Goal: Feedback & Contribution: Submit feedback/report problem

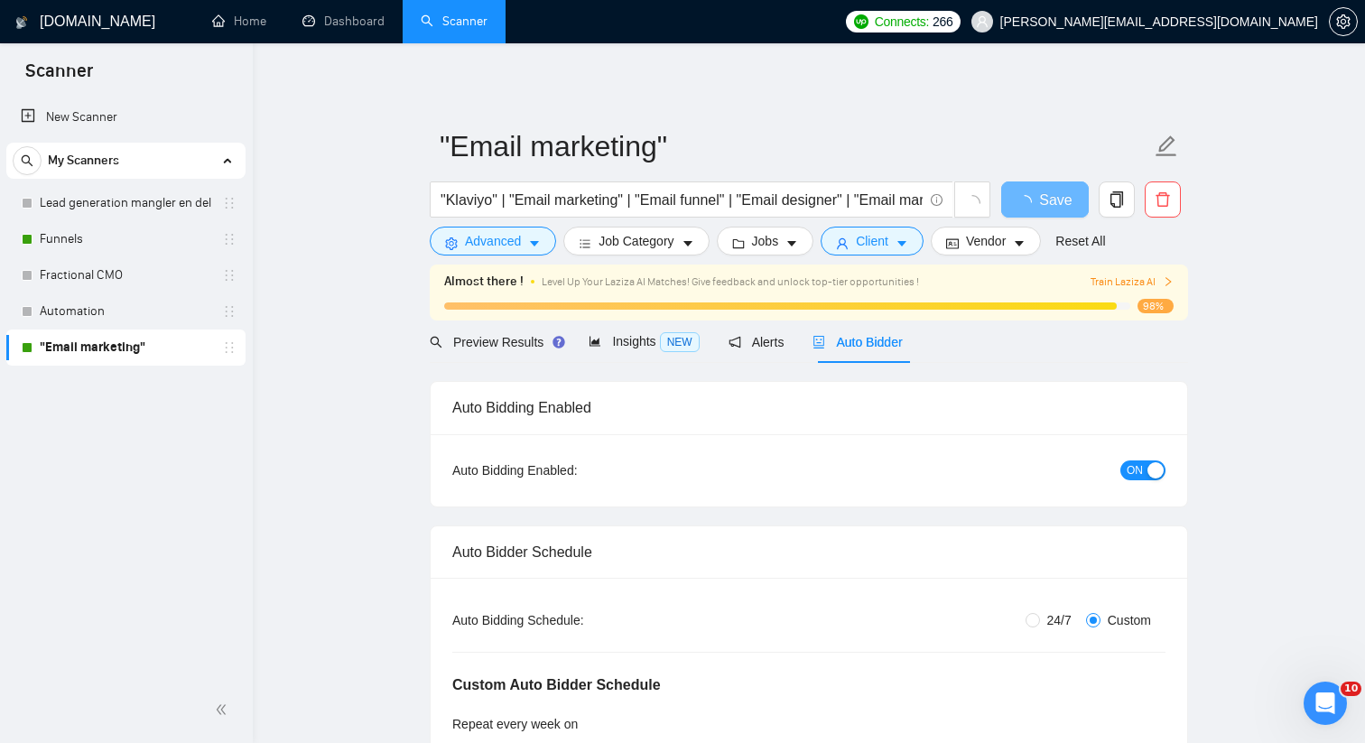
click at [873, 352] on div "Auto Bidder" at bounding box center [856, 341] width 89 height 42
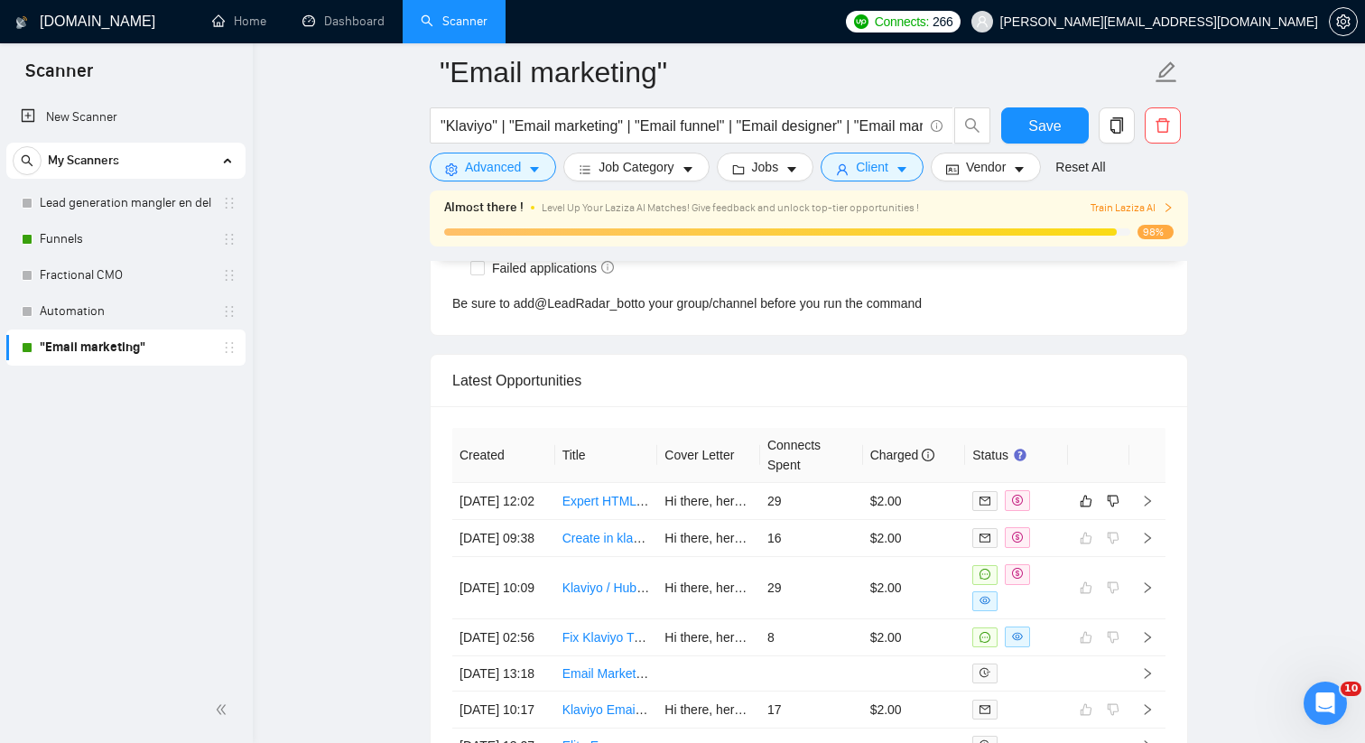
scroll to position [4854, 0]
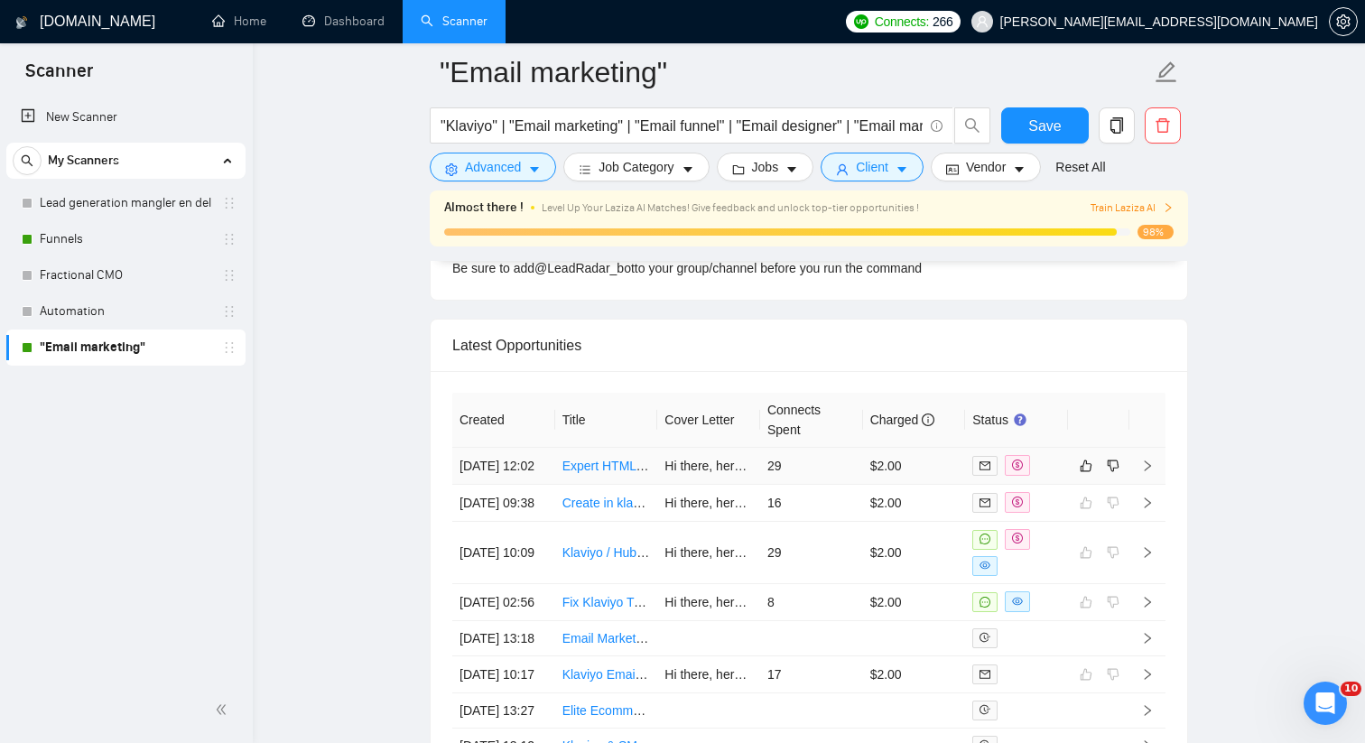
click at [1037, 476] on div at bounding box center [1016, 465] width 88 height 21
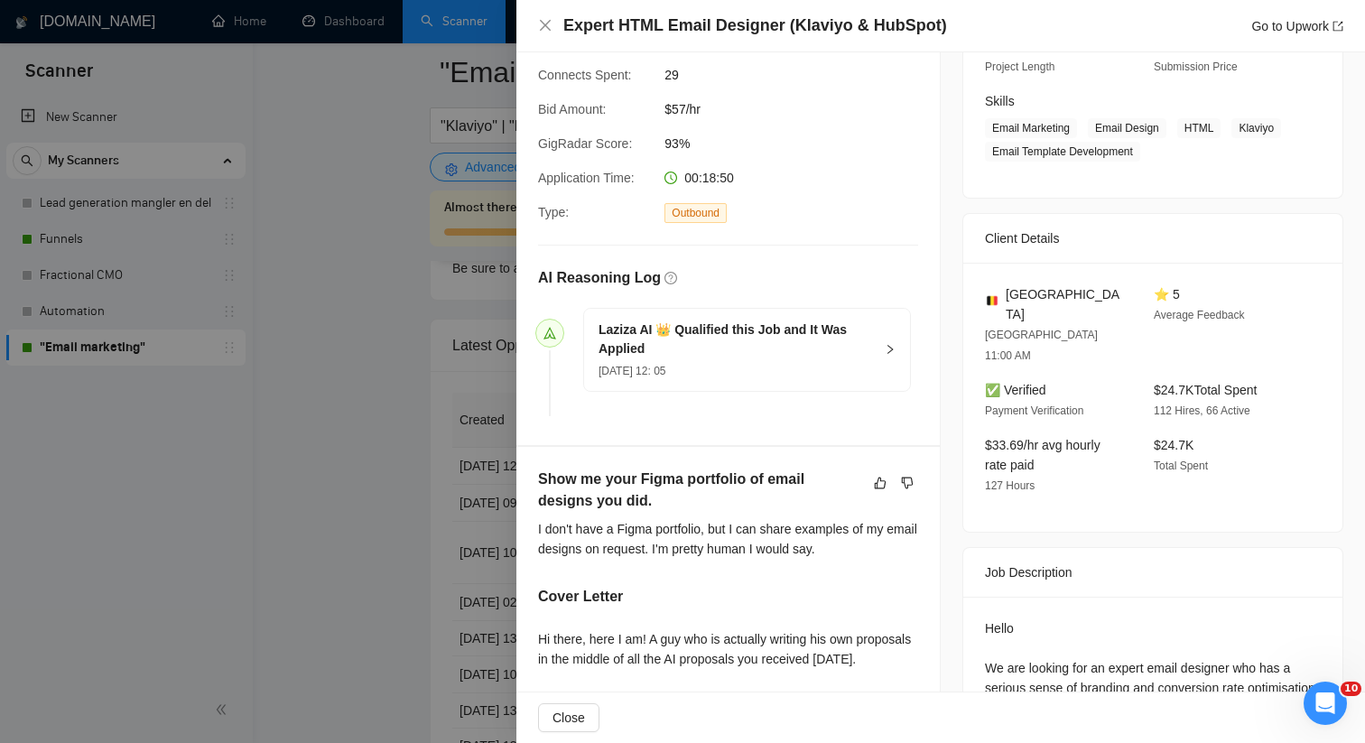
scroll to position [292, 0]
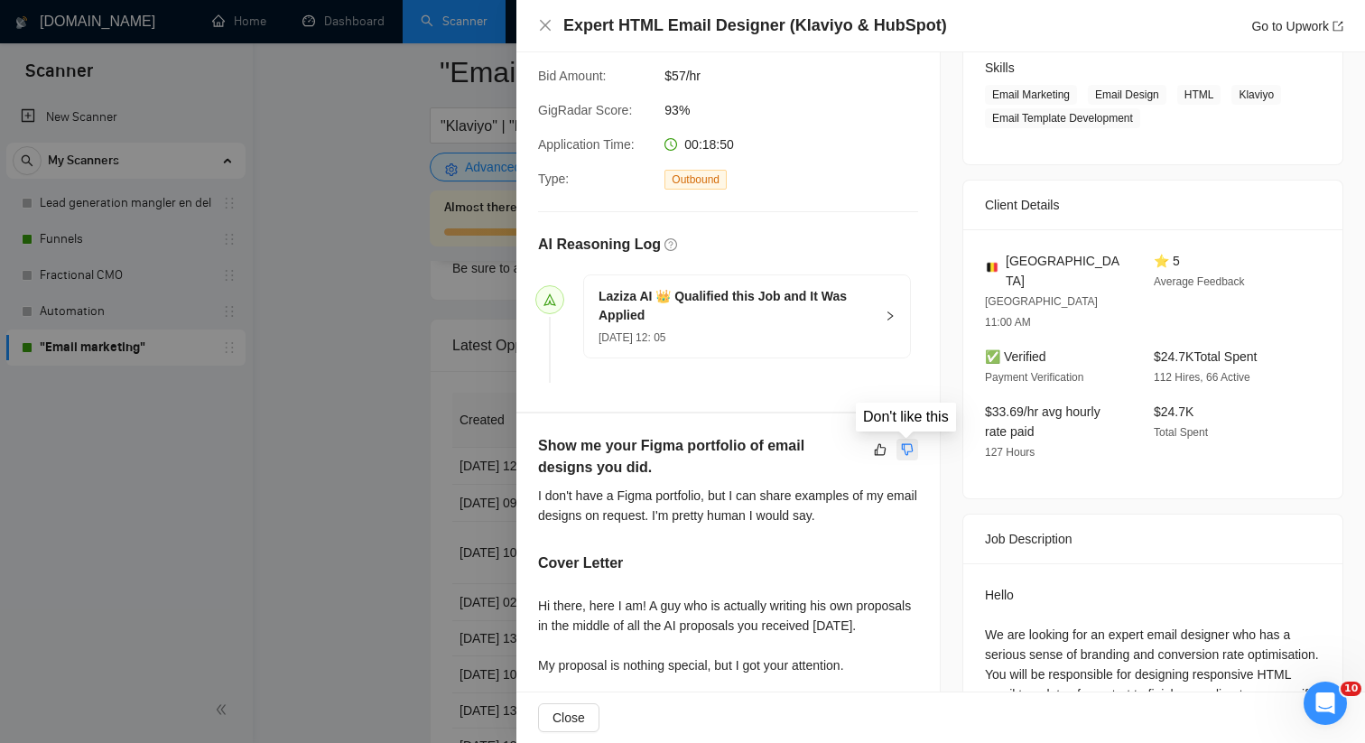
click at [912, 446] on icon "dislike" at bounding box center [908, 449] width 12 height 12
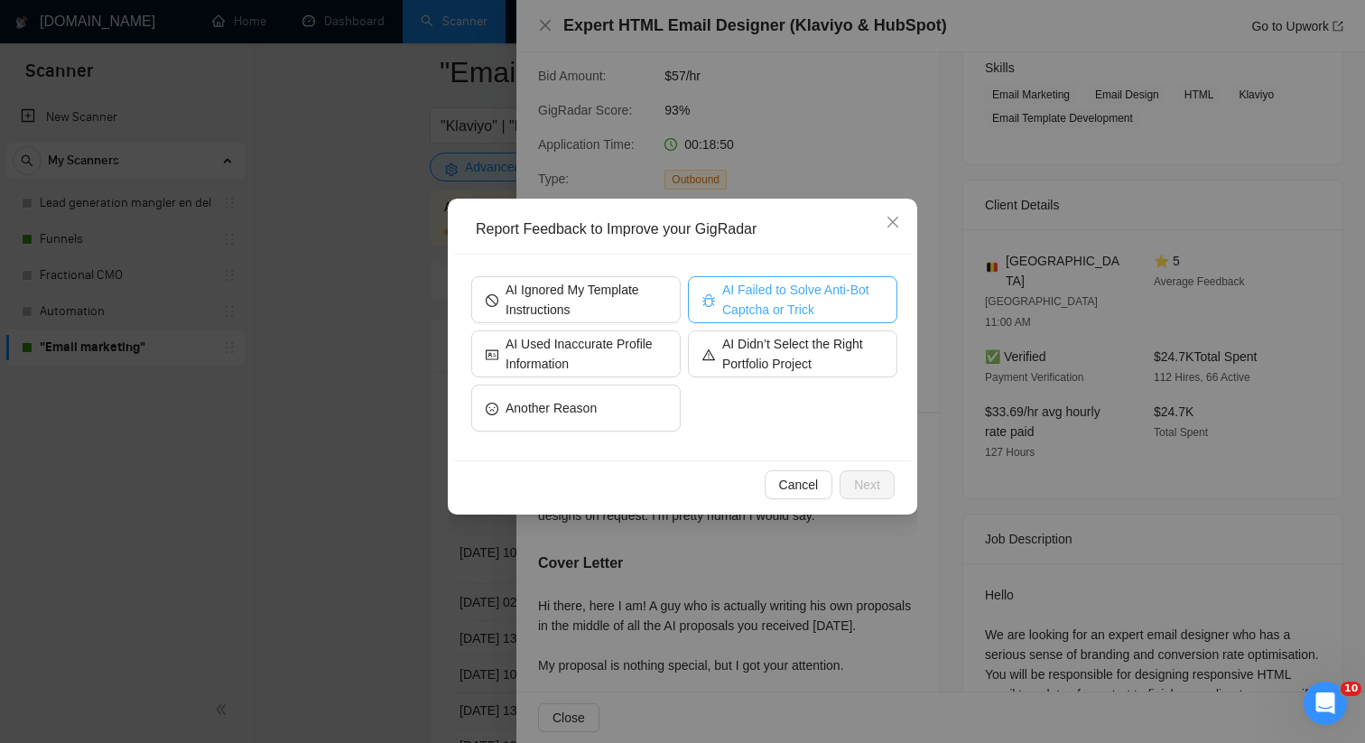
click at [776, 313] on span "AI Failed to Solve Anti-Bot Captcha or Trick" at bounding box center [802, 300] width 161 height 40
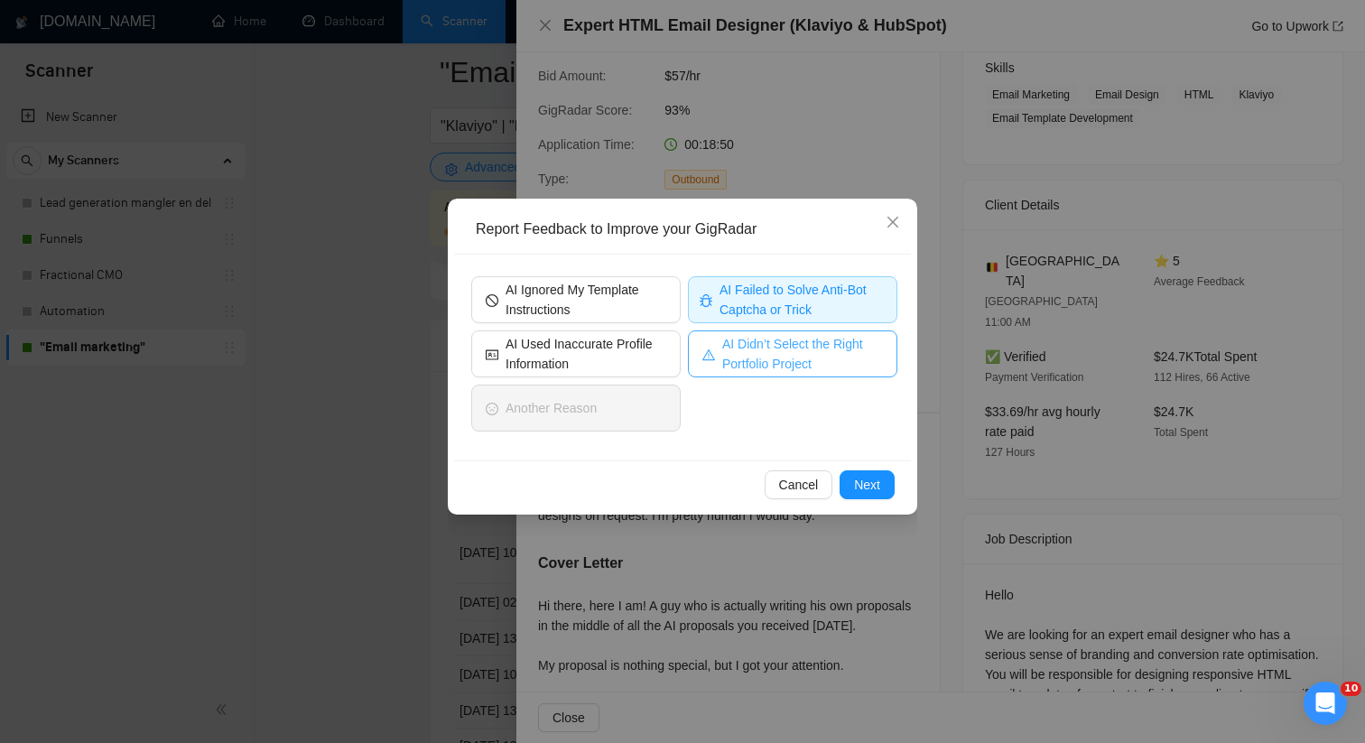
click at [756, 361] on span "AI Didn’t Select the Right Portfolio Project" at bounding box center [802, 354] width 161 height 40
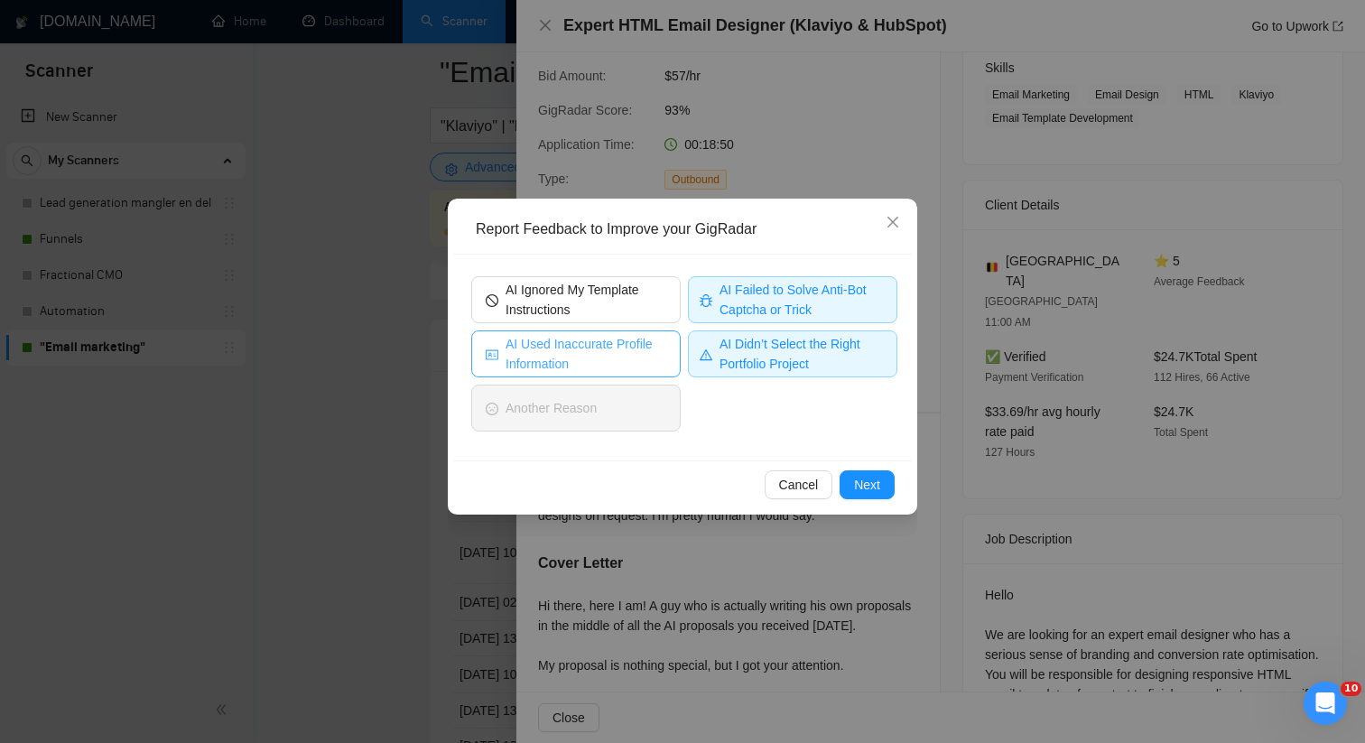
click at [671, 359] on button "AI Used Inaccurate Profile Information" at bounding box center [575, 353] width 209 height 47
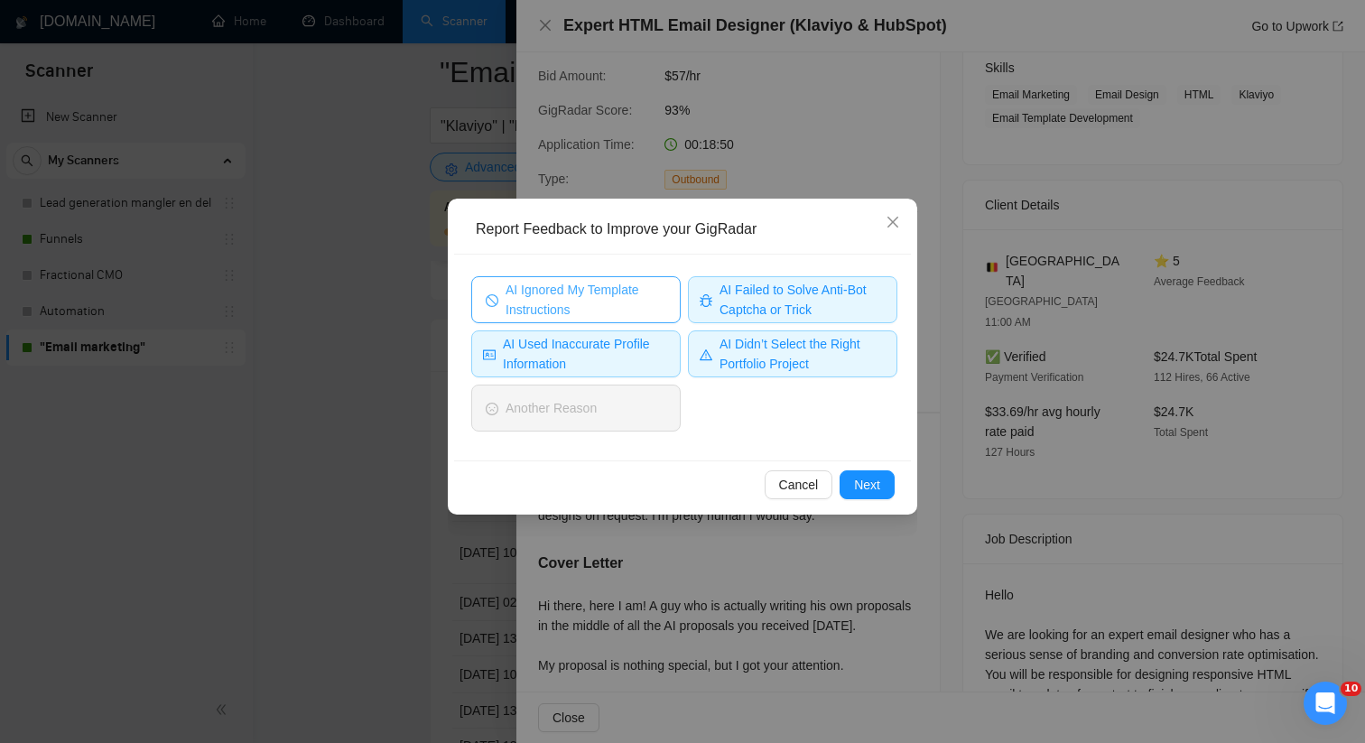
click at [660, 293] on span "AI Ignored My Template Instructions" at bounding box center [585, 300] width 161 height 40
click at [875, 489] on span "Next" at bounding box center [867, 485] width 26 height 20
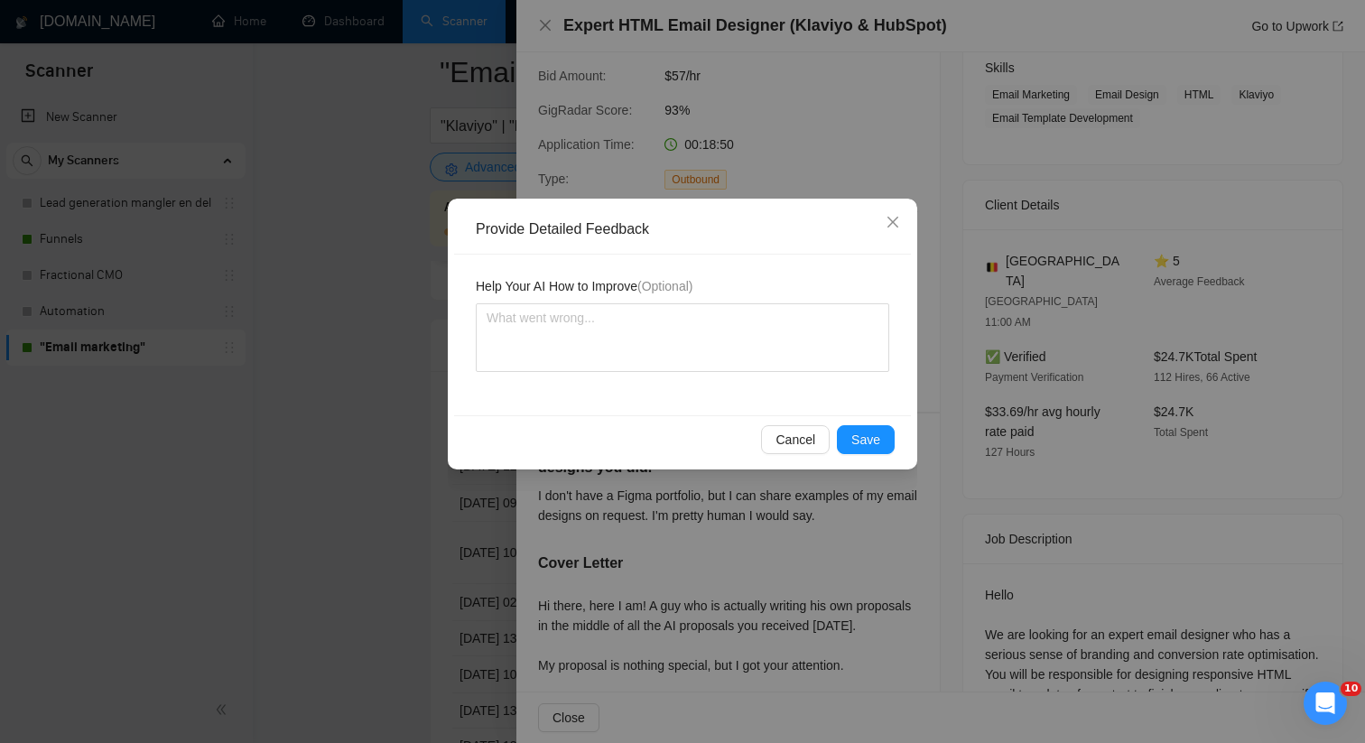
click at [726, 374] on div "Help Your AI How to Improve (Optional)" at bounding box center [682, 335] width 457 height 161
click at [710, 354] on textarea at bounding box center [682, 337] width 413 height 69
type textarea "T"
type textarea "Th"
type textarea "The"
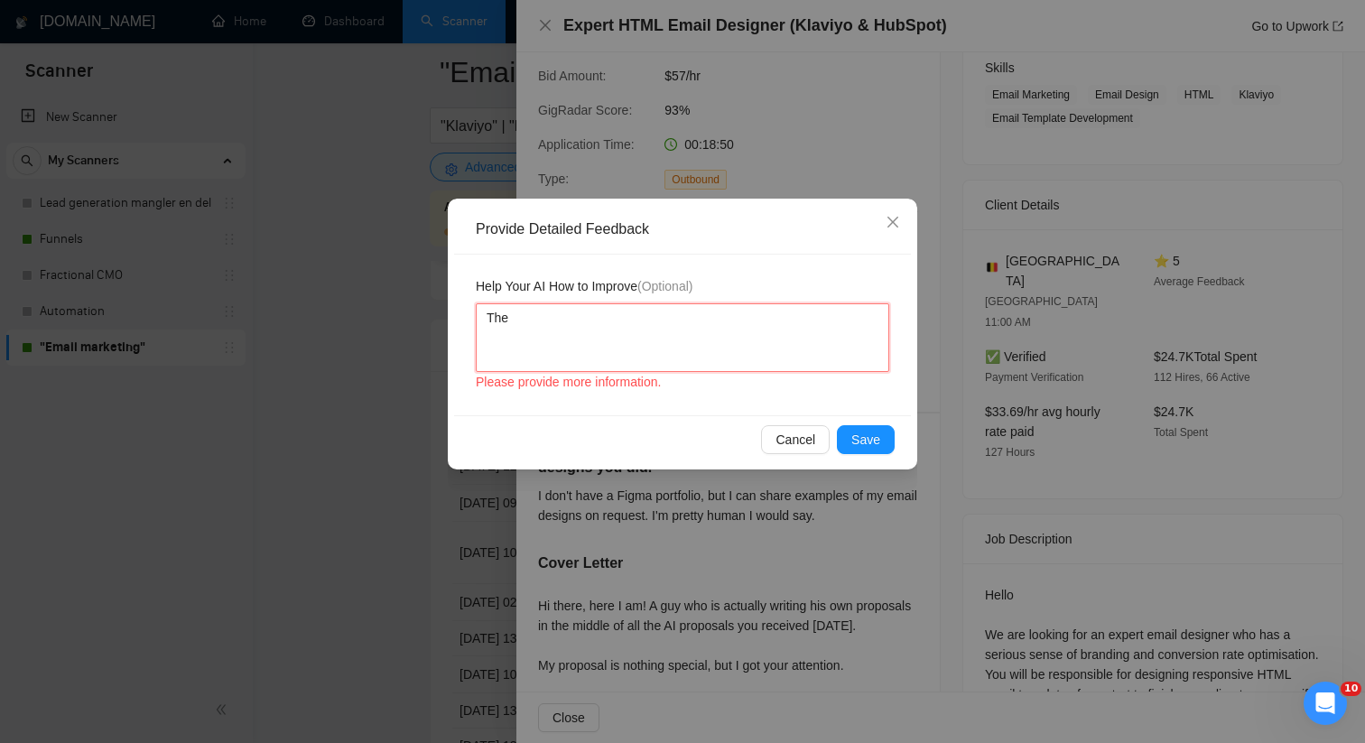
type textarea "The"
type textarea "The A"
type textarea "The AI"
type textarea "The AI f"
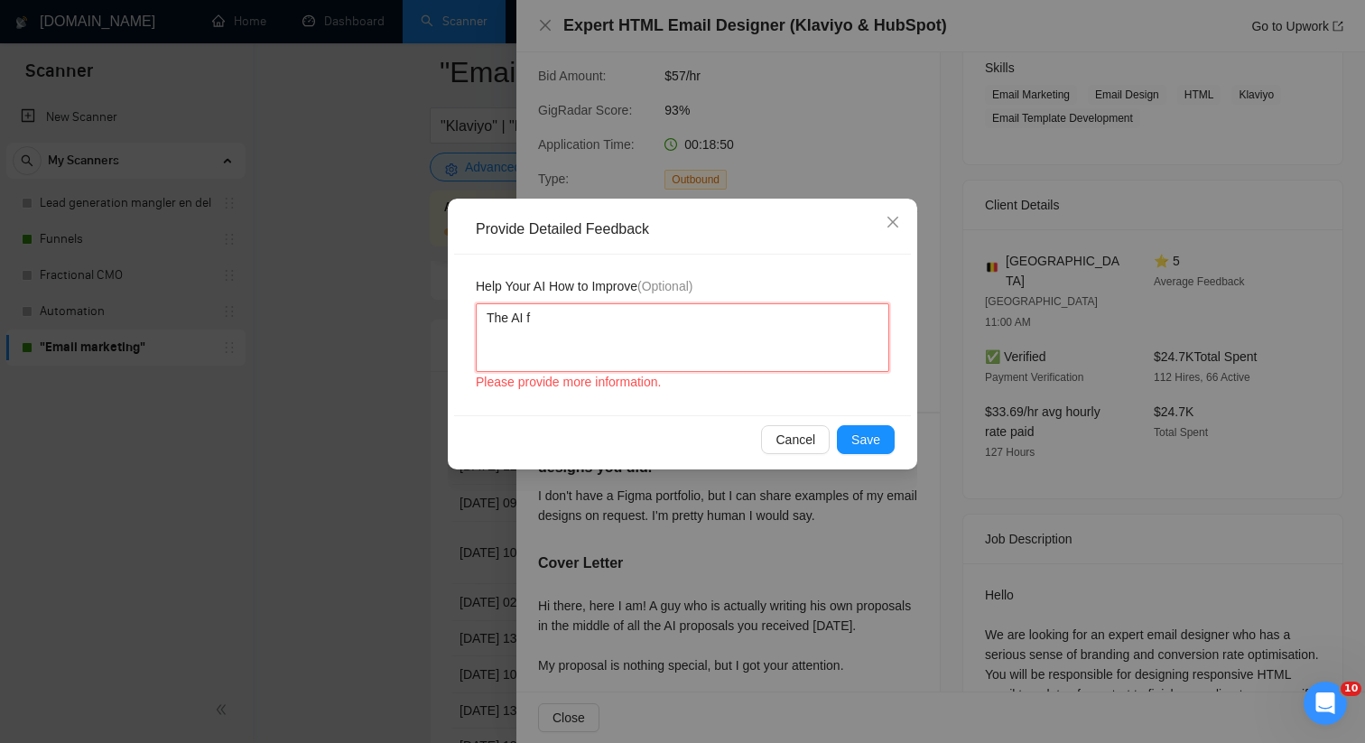
type textarea "The AI fa"
type textarea "The AI fai"
type textarea "The AI fail"
type textarea "The [PERSON_NAME]"
type textarea "The AI failed"
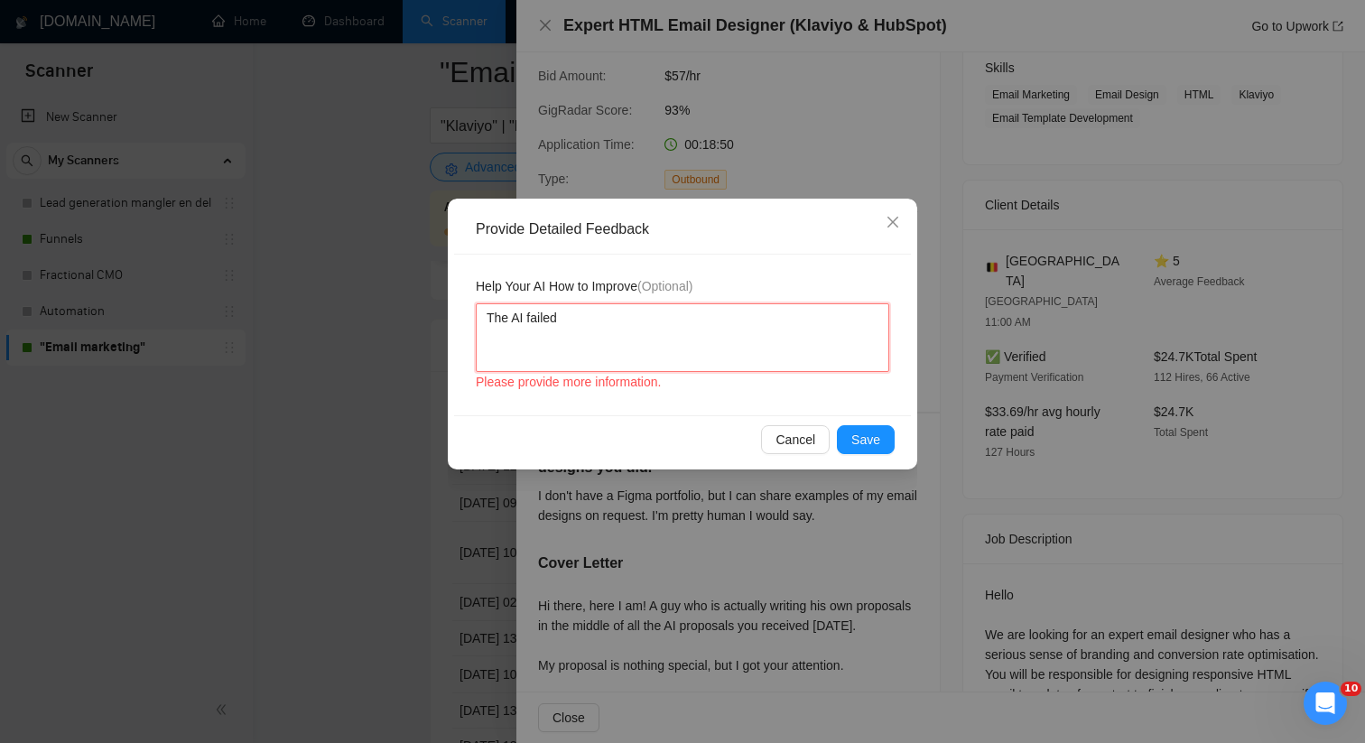
type textarea "The AI failed t"
type textarea "The AI failed th"
type textarea "The AI failed the"
type textarea "The AI failed the h"
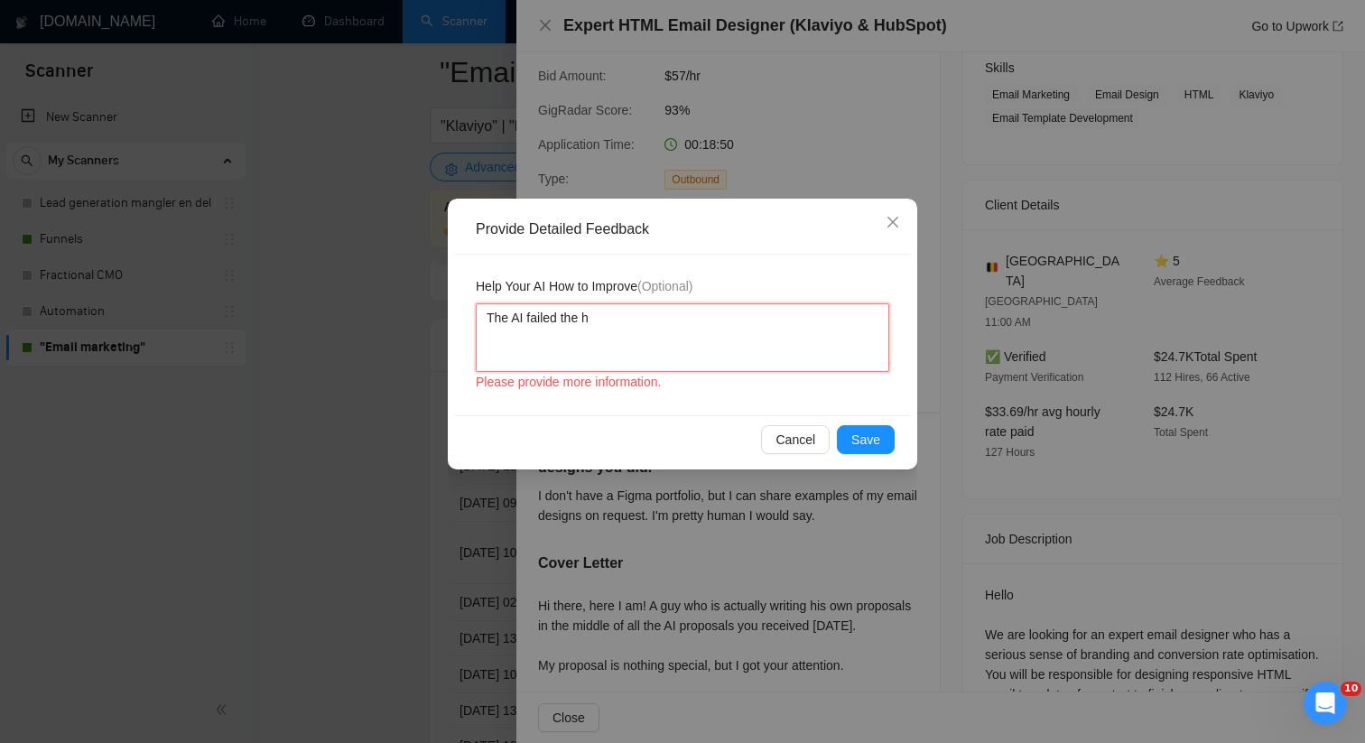
type textarea "The AI failed the hu"
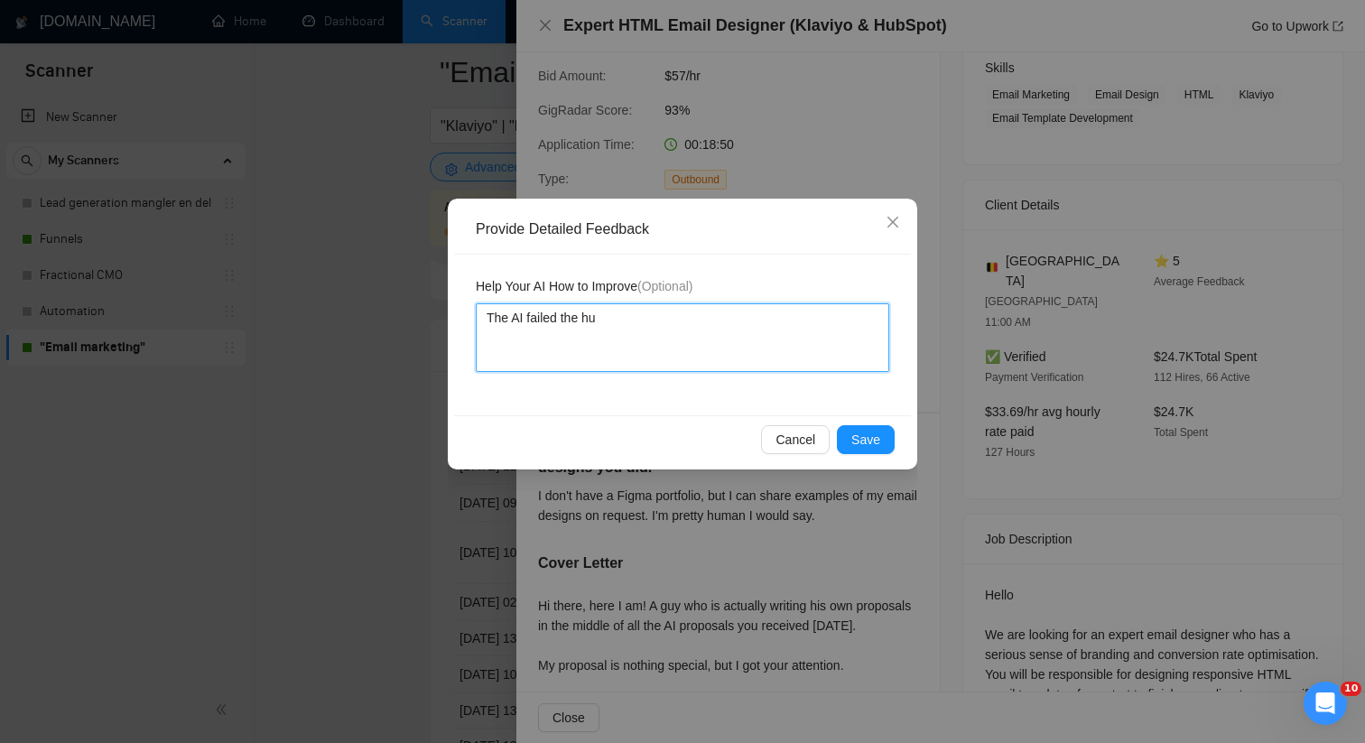
type textarea "The AI failed the hum"
type textarea "The AI failed the huma"
type textarea "The AI failed the human"
type textarea "The AI failed the human c"
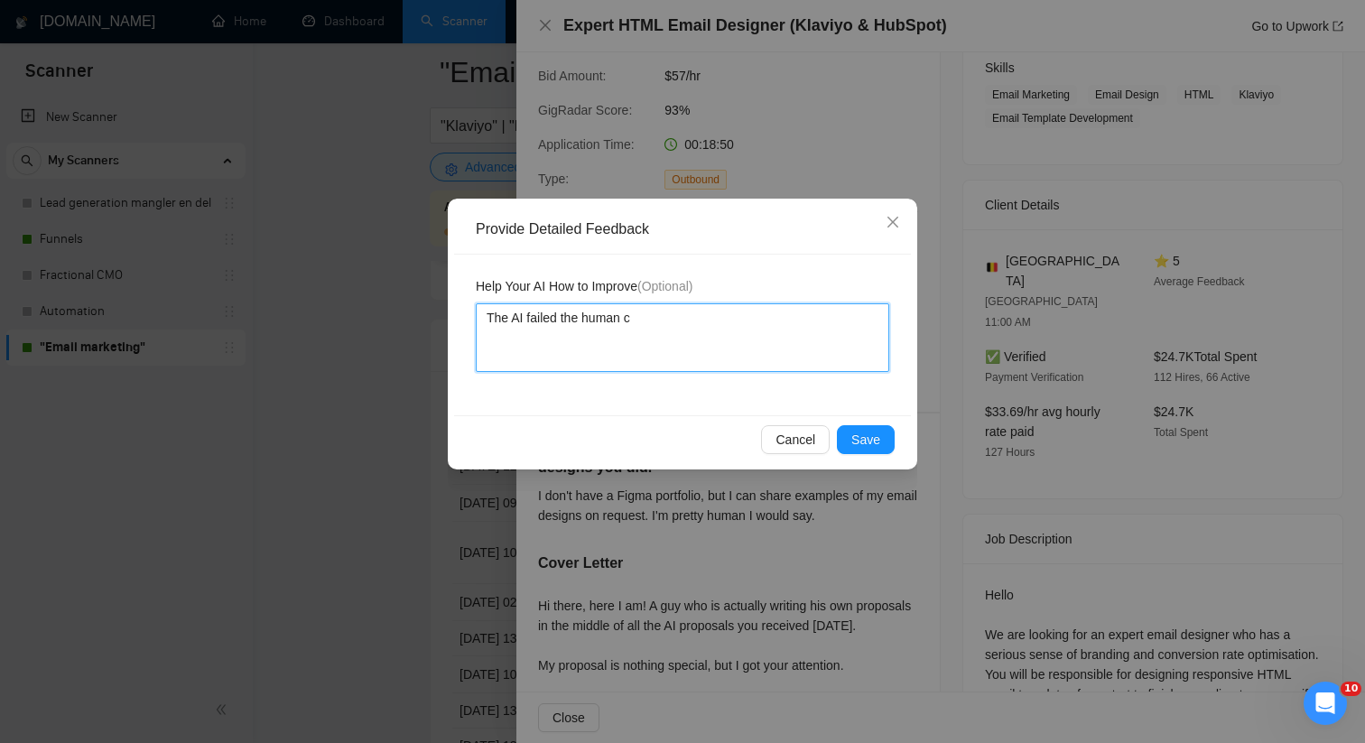
type textarea "The AI failed the human ca"
type textarea "The AI failed the human cap"
type textarea "The AI failed the human capc"
type textarea "The AI failed the human capch"
type textarea "The AI failed the human capcha"
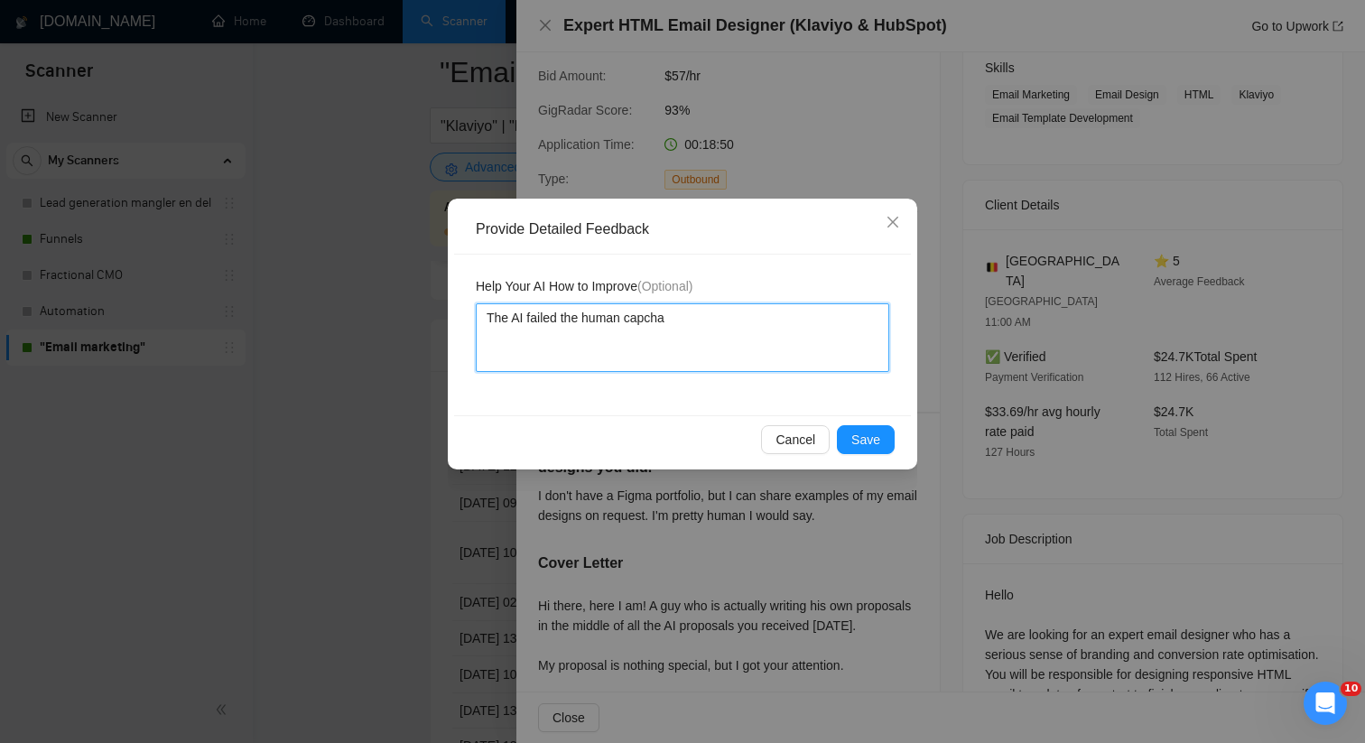
type textarea "The AI failed the human capcha."
type textarea "The AI failed the human capcha. T"
type textarea "The AI failed the human capcha. Th"
type textarea "The AI failed the human capcha. The"
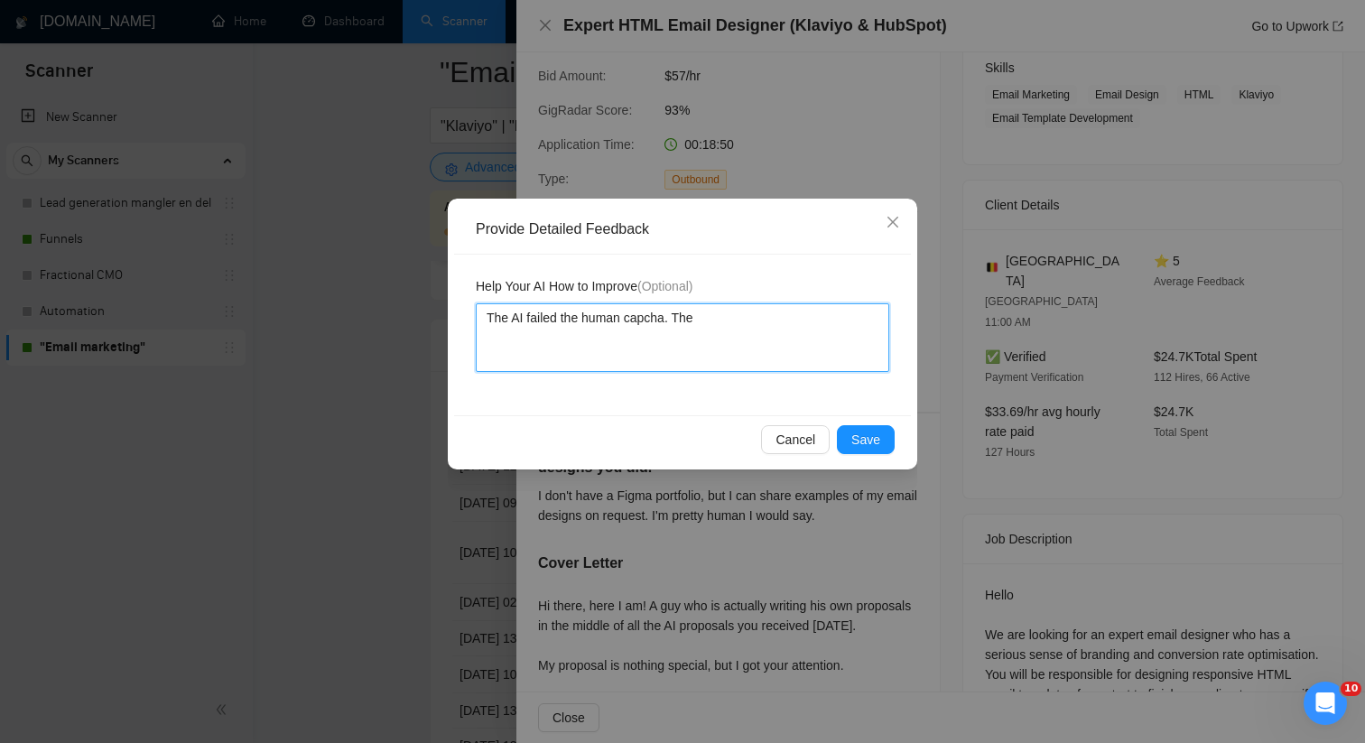
type textarea "The AI failed the human capcha. The"
type textarea "The AI failed the human capcha. The I"
type textarea "The AI failed the human capcha. The"
type textarea "The AI failed the human capcha. The AI"
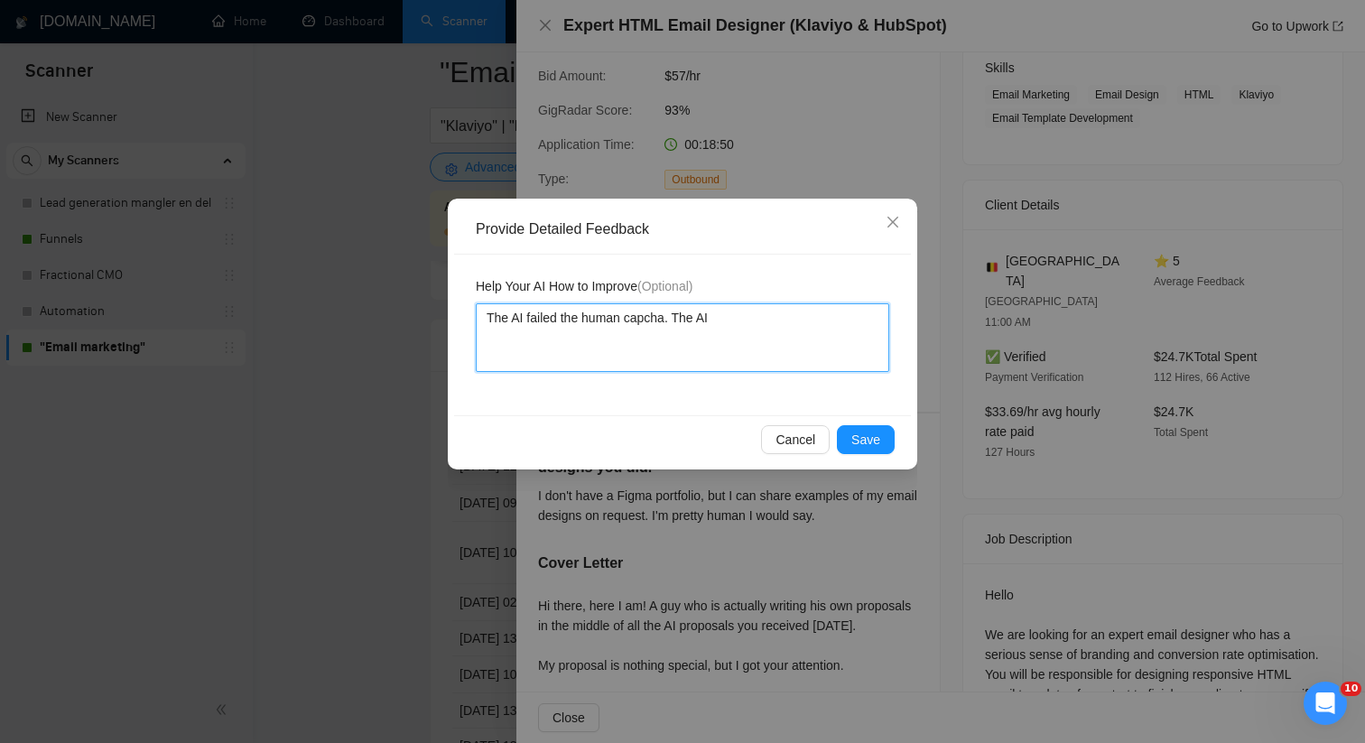
type textarea "The AI failed the human capcha. The AI s"
type textarea "The AI failed the human capcha. The AI sc"
type textarea "The AI failed the human capcha. The AI scan"
type textarea "The AI failed the human capcha. The AI scann"
type textarea "The AI failed the human capcha. The AI scanne"
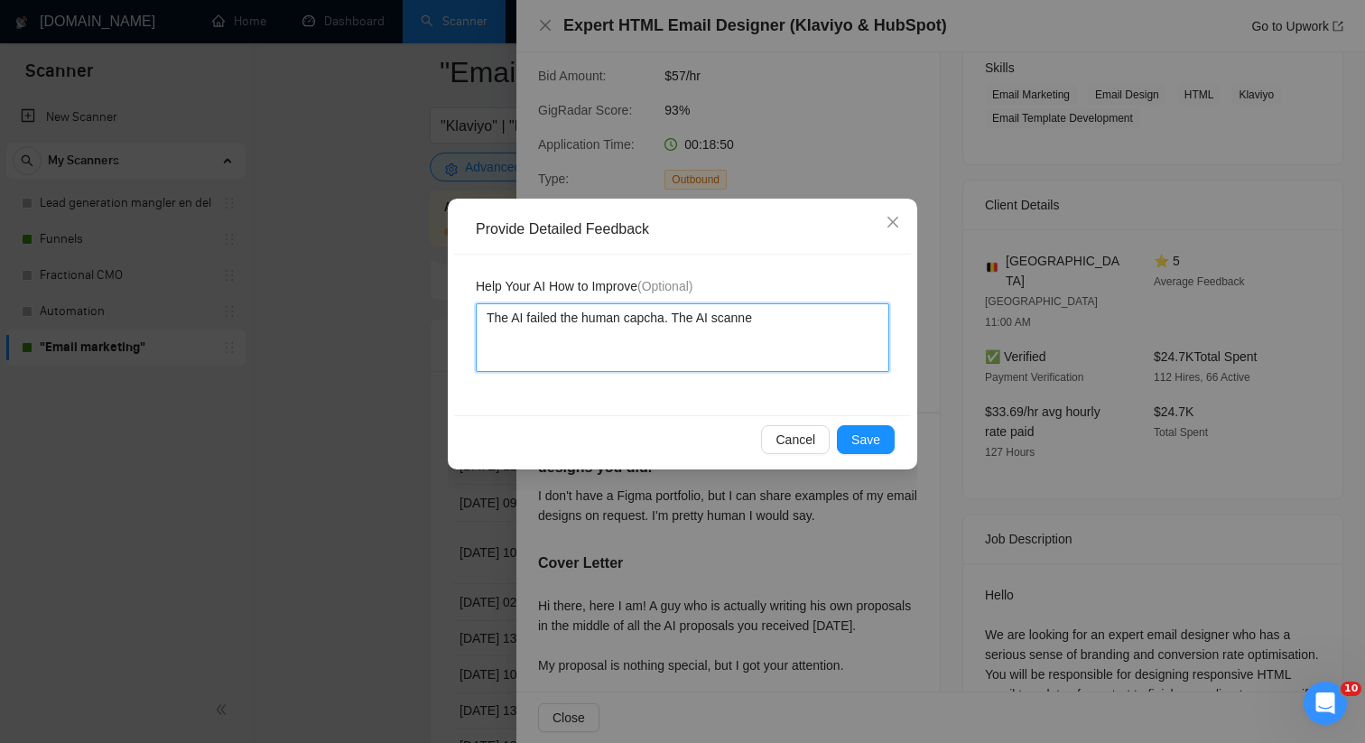
type textarea "The AI failed the human capcha. The AI scanner"
type textarea "The AI failed the human capcha. The AI scanner w"
type textarea "The AI failed the human capcha. The AI scanner wa"
type textarea "The AI failed the human capcha. The AI scanner was"
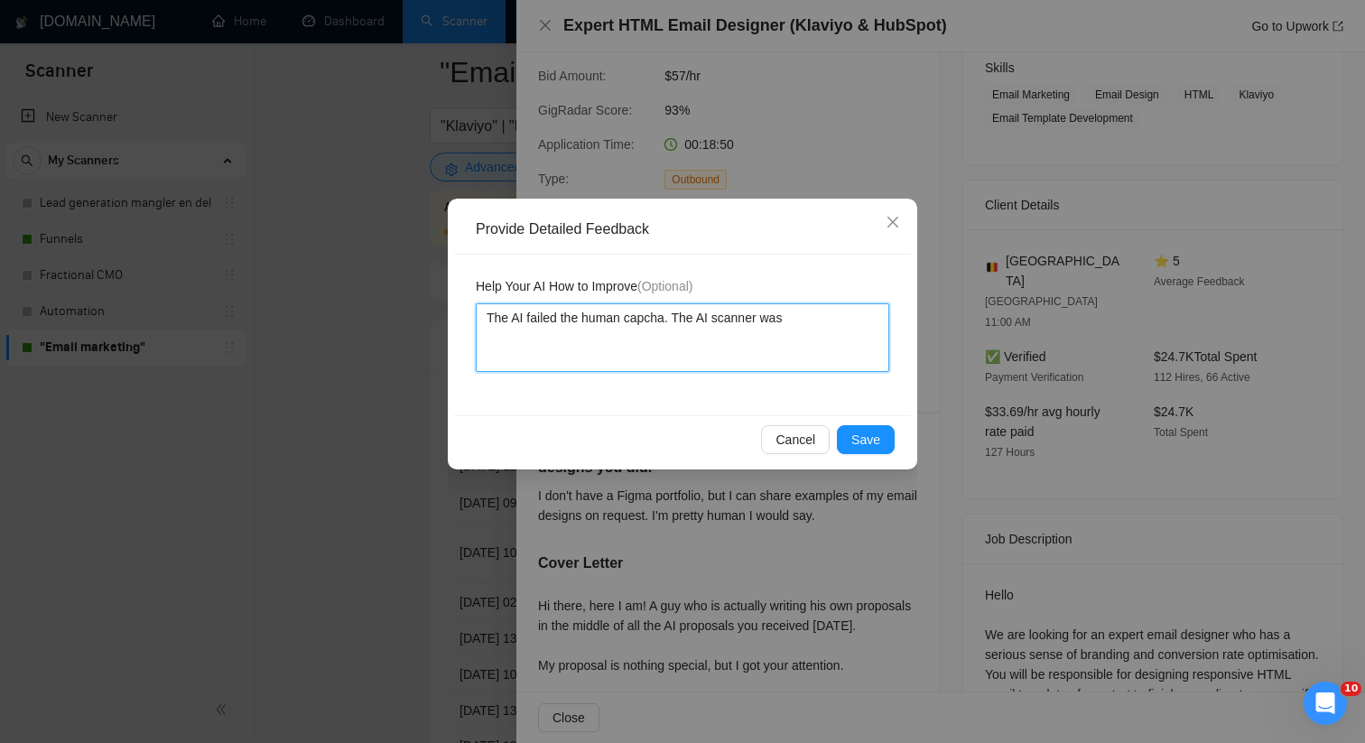
type textarea "The AI failed the human capcha. The AI scanner was"
type textarea "The AI failed the human capcha. The AI scanner was a"
type textarea "The AI failed the human capcha. The AI scanner was as"
type textarea "The AI failed the human capcha. The AI scanner was ask"
type textarea "The AI failed the human capcha. The AI scanner was aske"
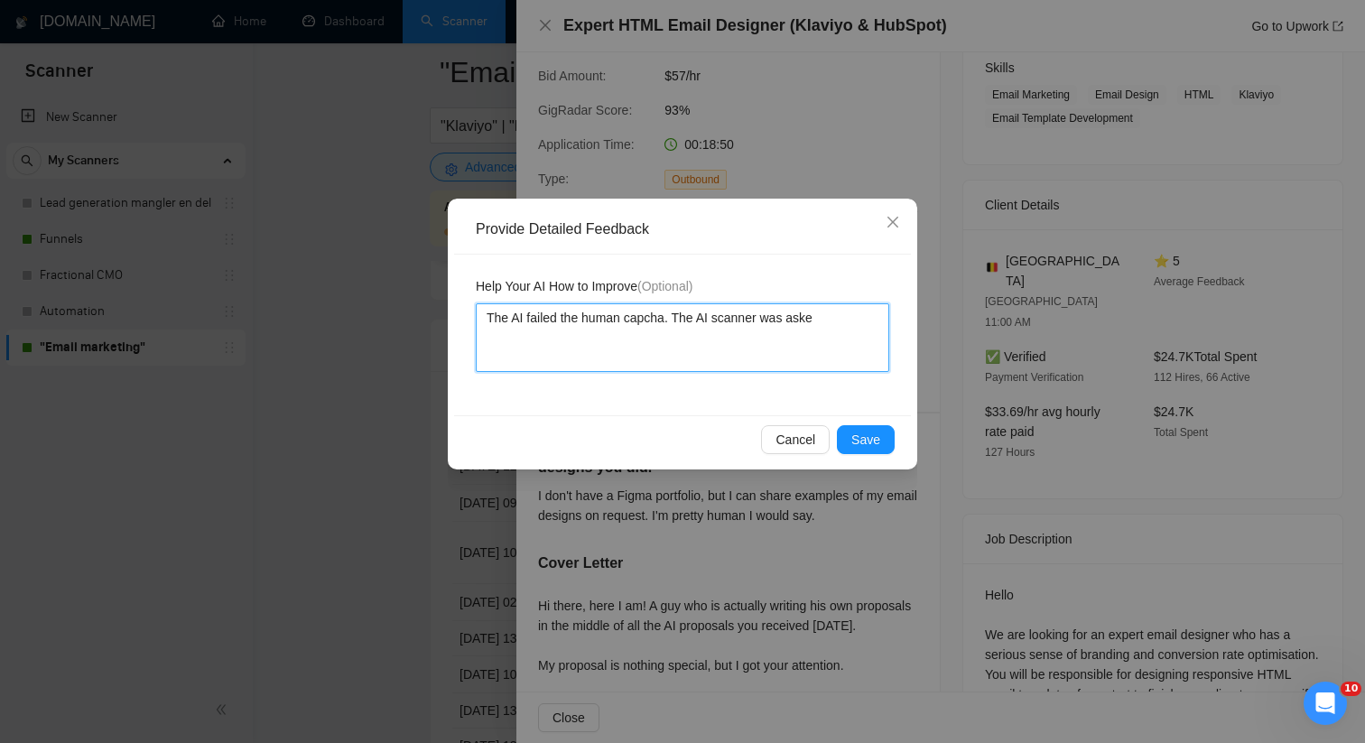
type textarea "The AI failed the human capcha. The AI scanner was asked"
type textarea "The AI failed the human capcha. The AI scanner was asked t"
type textarea "The AI failed the human capcha. The AI scanner was asked to"
type textarea "The AI failed the human capcha. The AI scanner was asked to s"
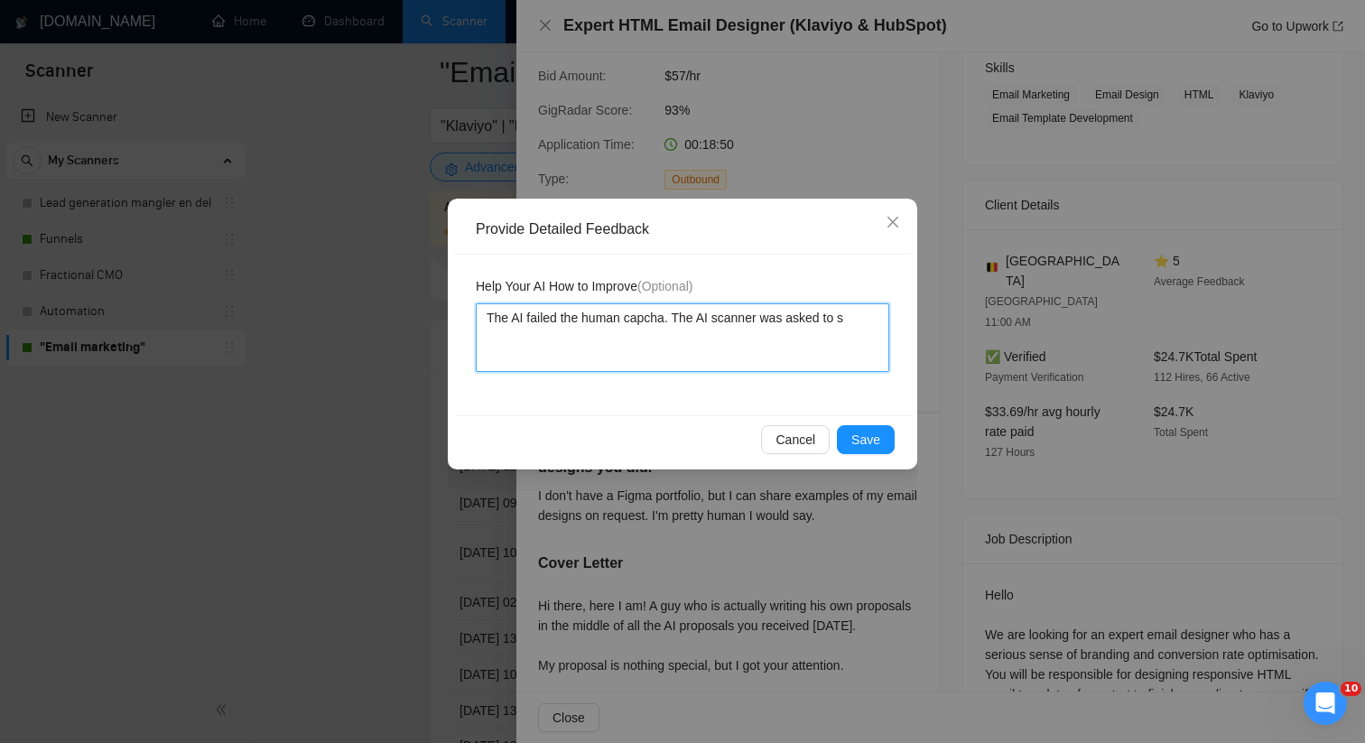
type textarea "The AI failed the human capcha. The AI scanner was asked to sh"
type textarea "The AI failed the human capcha. The AI scanner was asked to sha"
type textarea "The AI failed the human capcha. The AI scanner was asked to shar"
type textarea "The AI failed the human capcha. The AI scanner was asked to share"
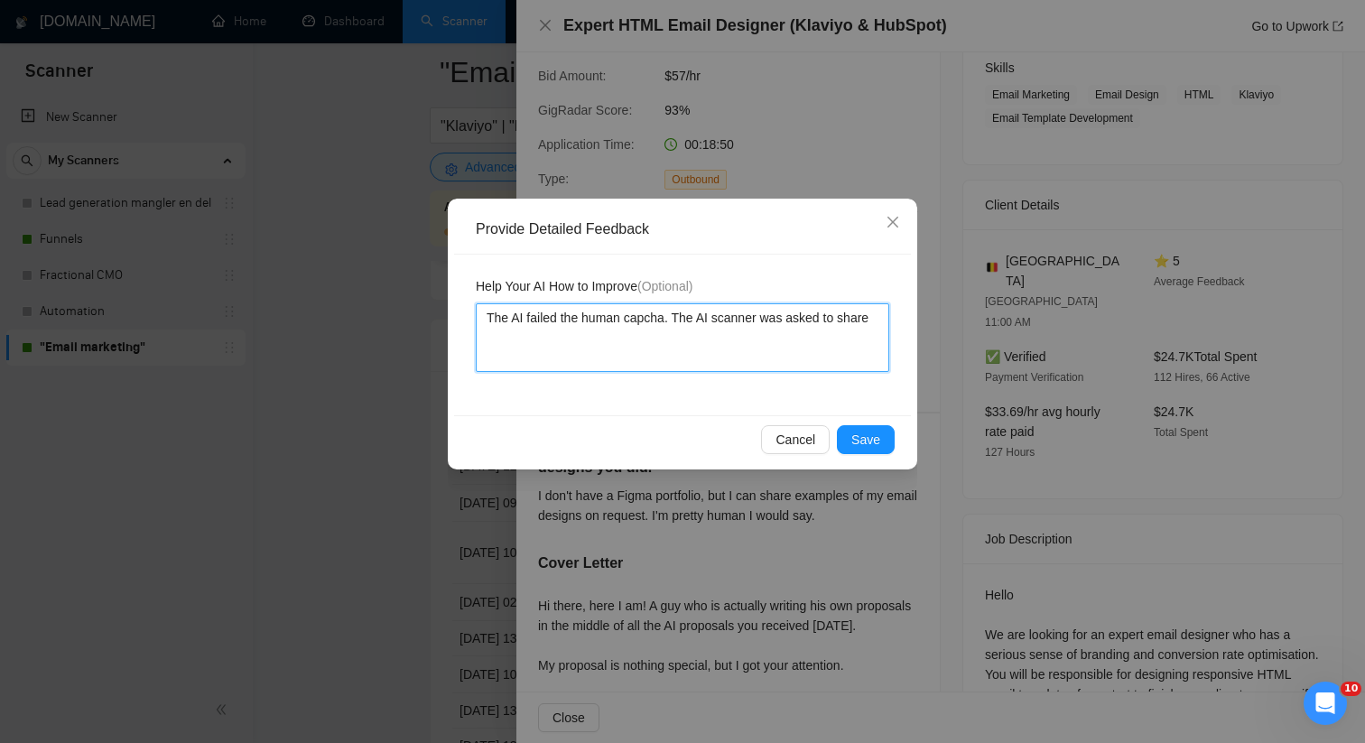
type textarea "The AI failed the human capcha. The AI scanner was asked to share a"
type textarea "The AI failed the human capcha. The AI scanner was asked to share a f"
type textarea "The AI failed the human capcha. The AI scanner was asked to share a fi"
type textarea "The AI failed the human capcha. The AI scanner was asked to share a fig"
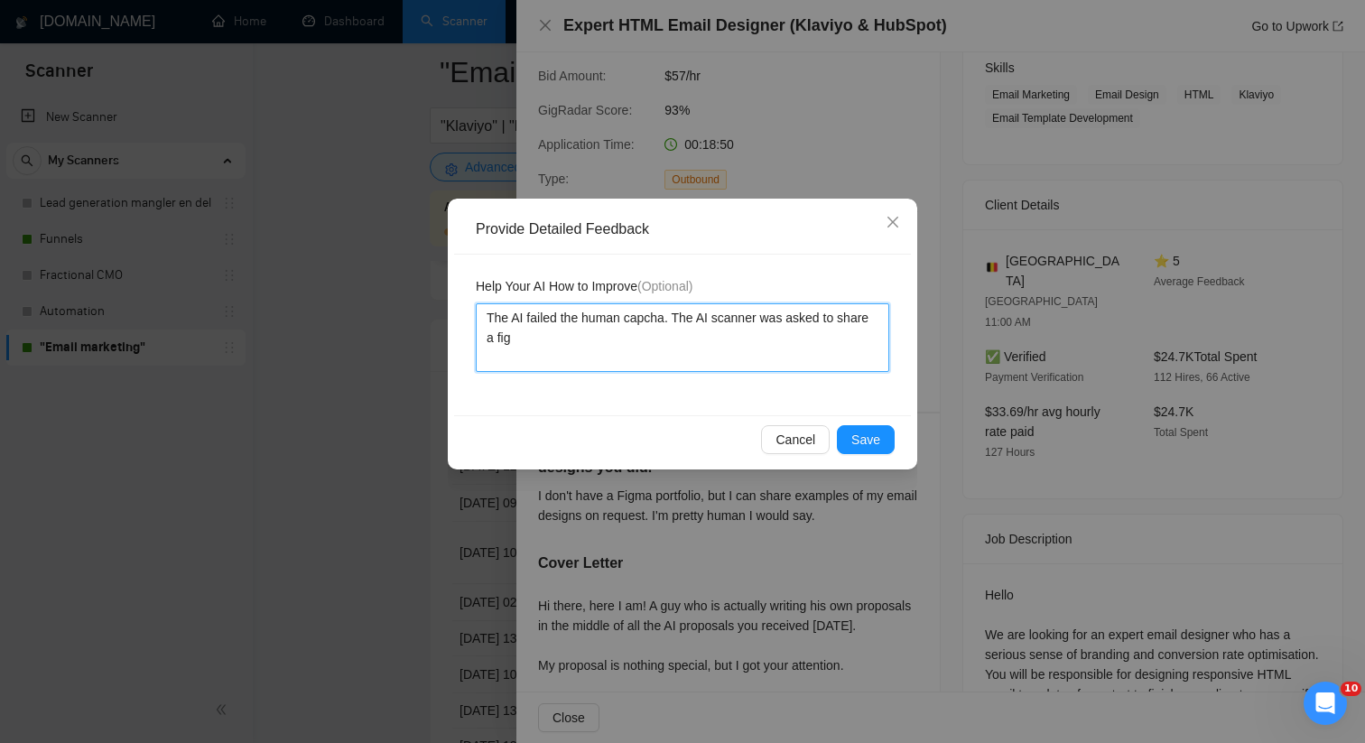
type textarea "The AI failed the human capcha. The AI scanner was asked to share a figm"
type textarea "The AI failed the human capcha. The AI scanner was asked to share a figma"
type textarea "The AI failed the human capcha. The AI scanner was asked to share a figma p"
type textarea "The AI failed the human capcha. The AI scanner was asked to share a figma po"
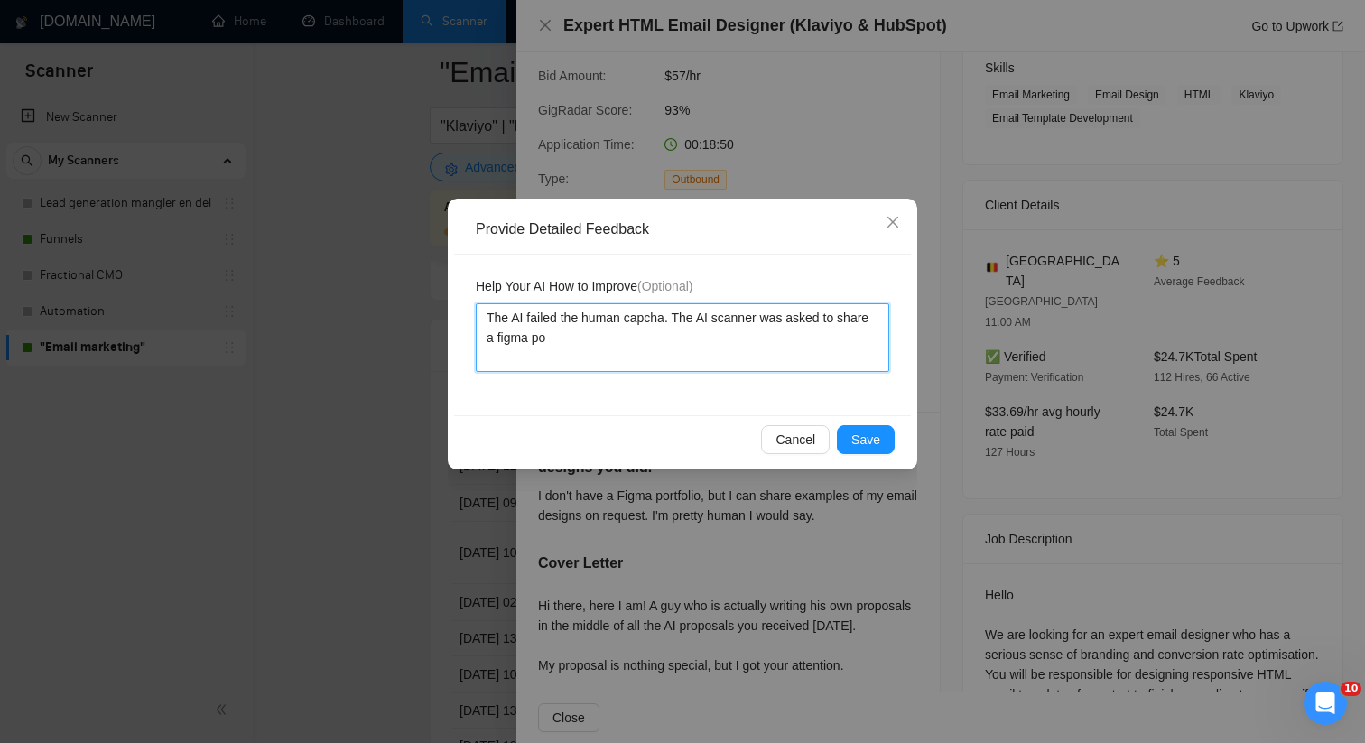
type textarea "The AI failed the human capcha. The AI scanner was asked to share a figma por"
type textarea "The AI failed the human capcha. The AI scanner was asked to share a figma port"
type textarea "The AI failed the human capcha. The AI scanner was asked to share a figma portf"
type textarea "The AI failed the human capcha. The AI scanner was asked to share a figma portfo"
type textarea "The AI failed the human capcha. The AI scanner was asked to share a figma portf…"
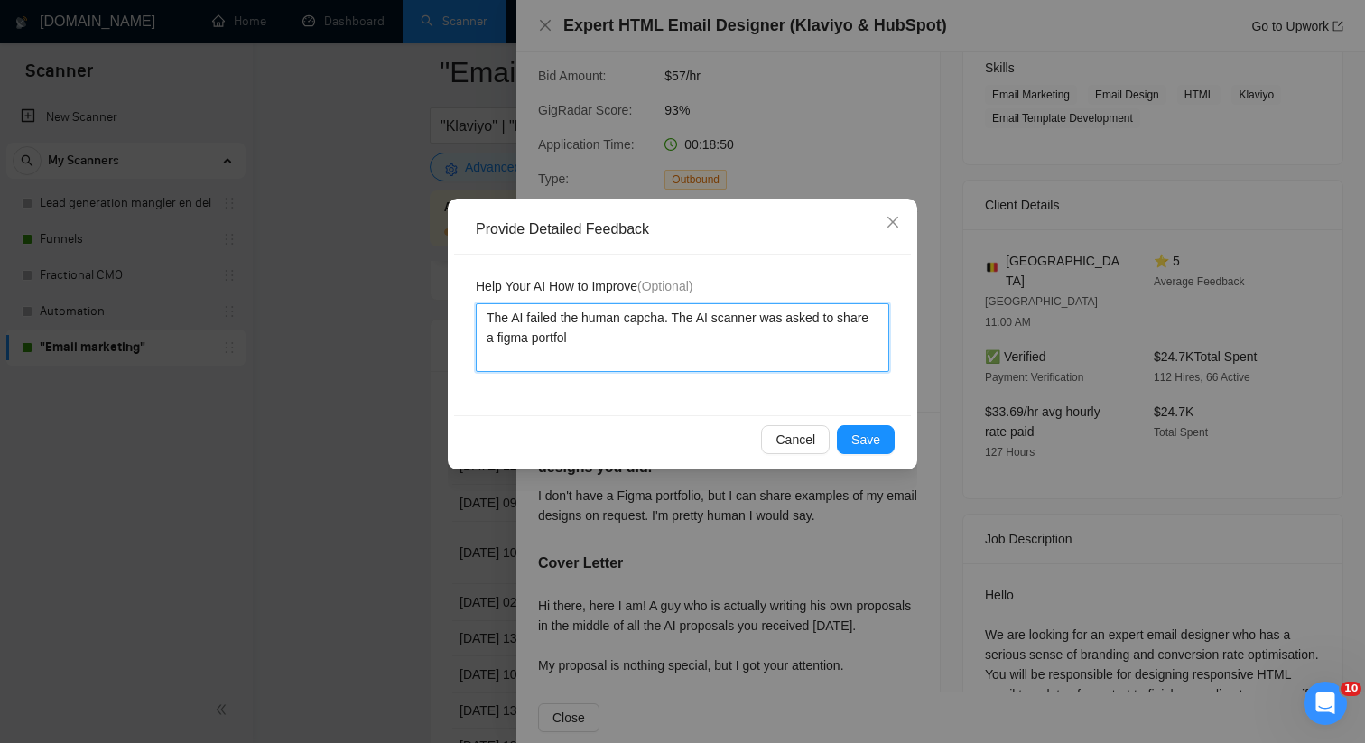
type textarea "The AI failed the human capcha. The AI scanner was asked to share a figma portf…"
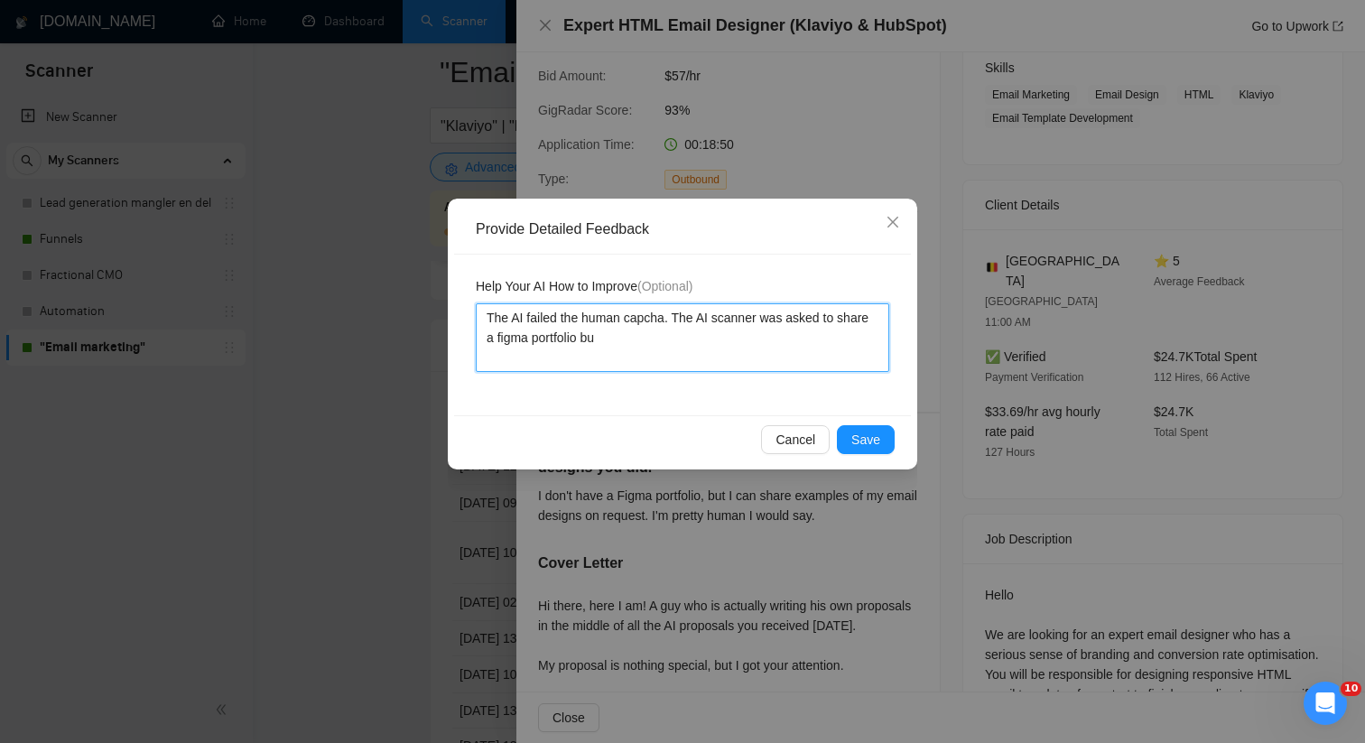
type textarea "The AI failed the human capcha. The AI scanner was asked to share a figma portf…"
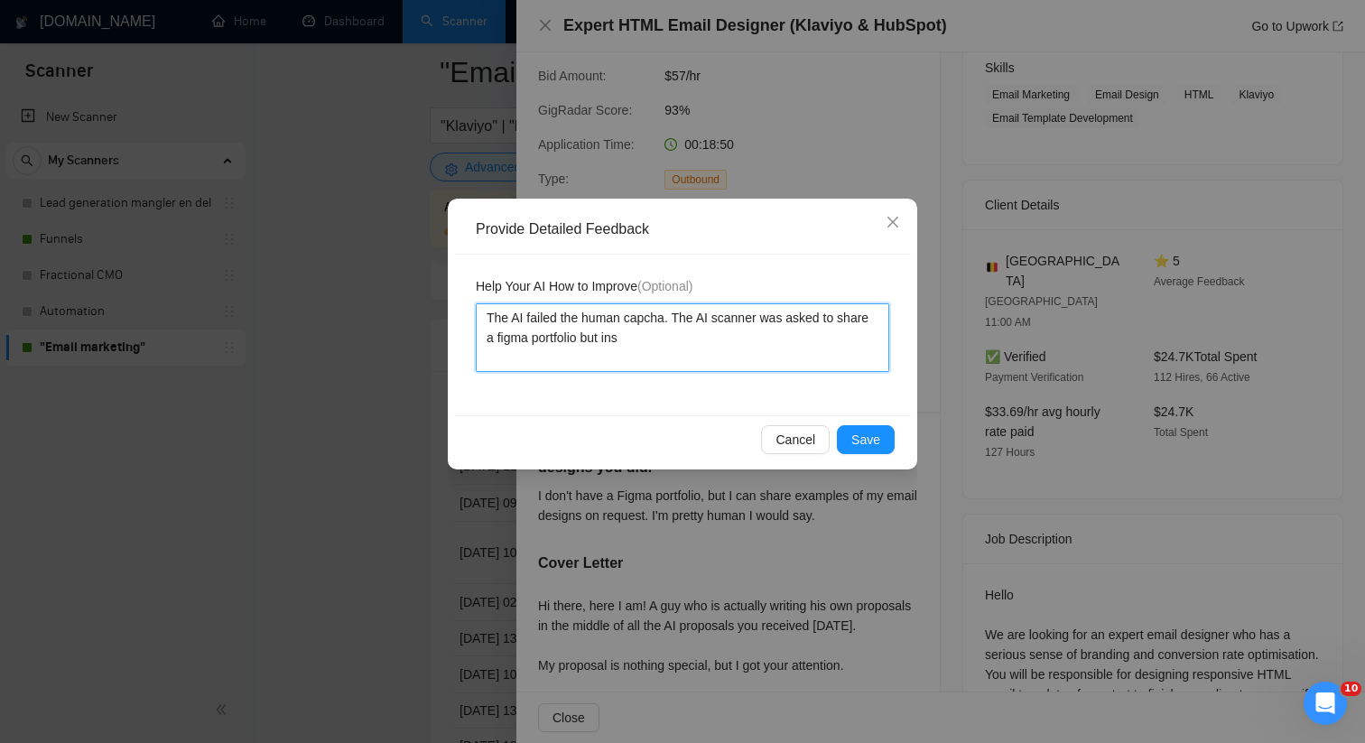
type textarea "The AI failed the human capcha. The AI scanner was asked to share a figma portf…"
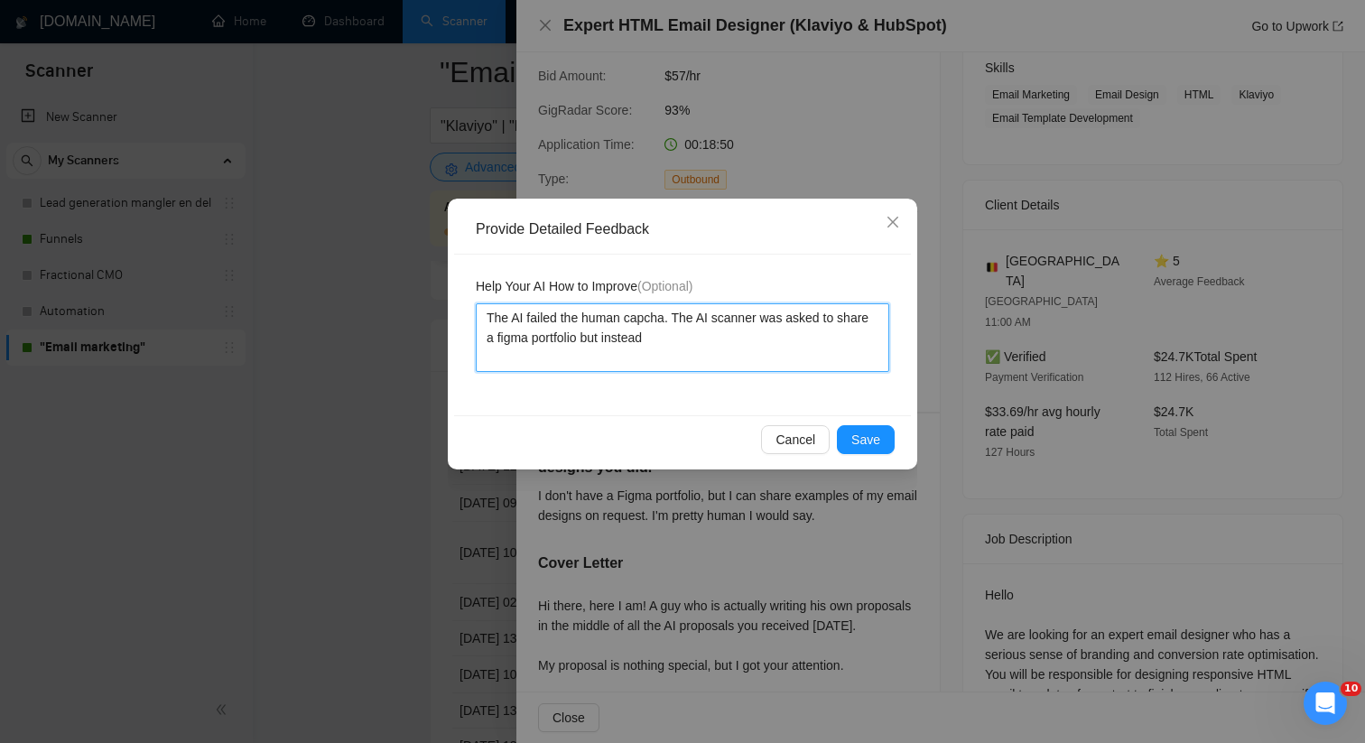
type textarea "The AI failed the human capcha. The AI scanner was asked to share a figma portf…"
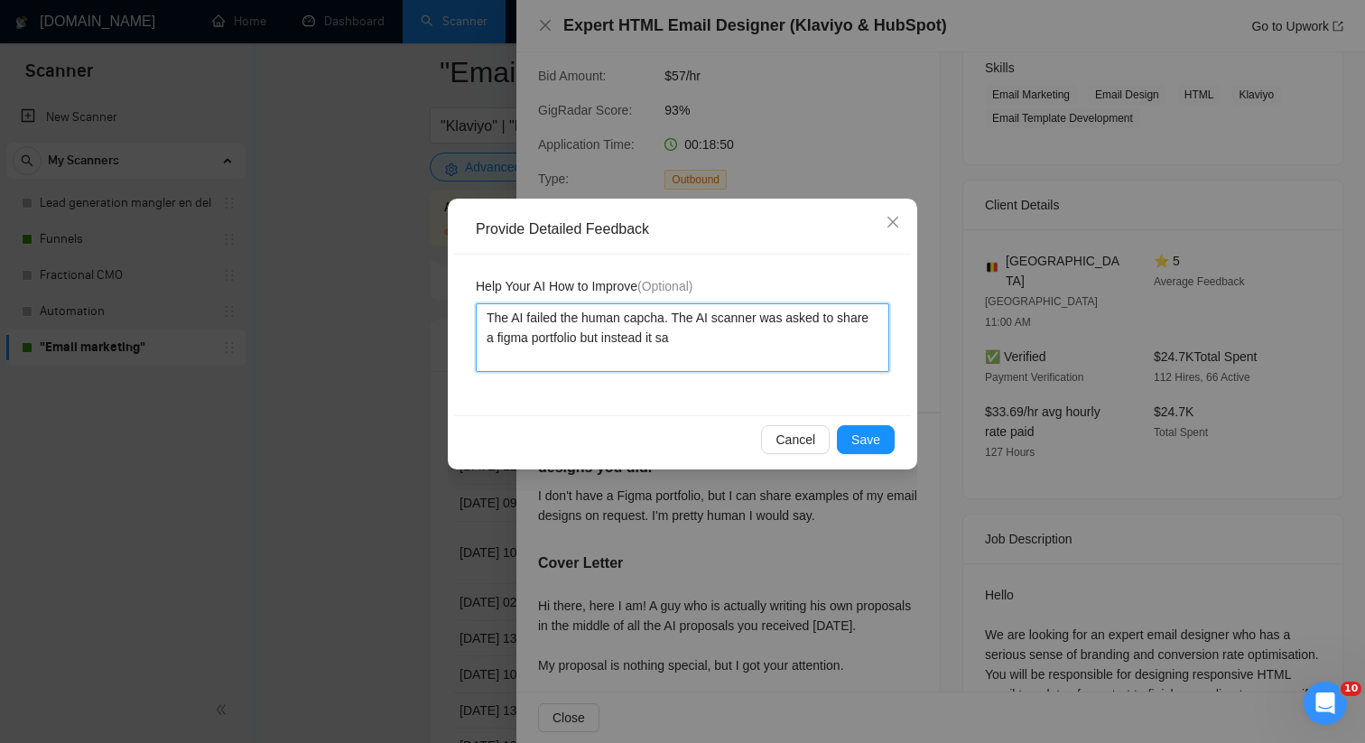
type textarea "The AI failed the human capcha. The AI scanner was asked to share a figma portf…"
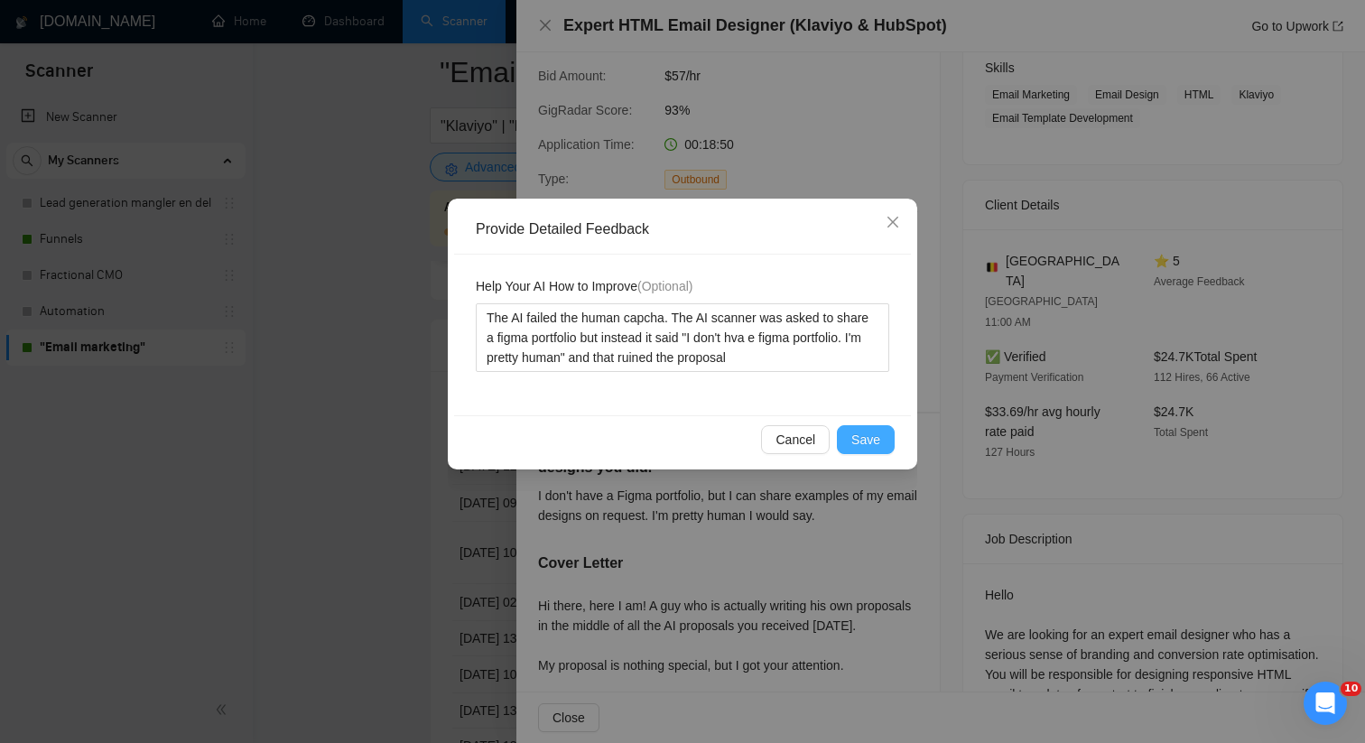
click at [870, 440] on span "Save" at bounding box center [865, 440] width 29 height 20
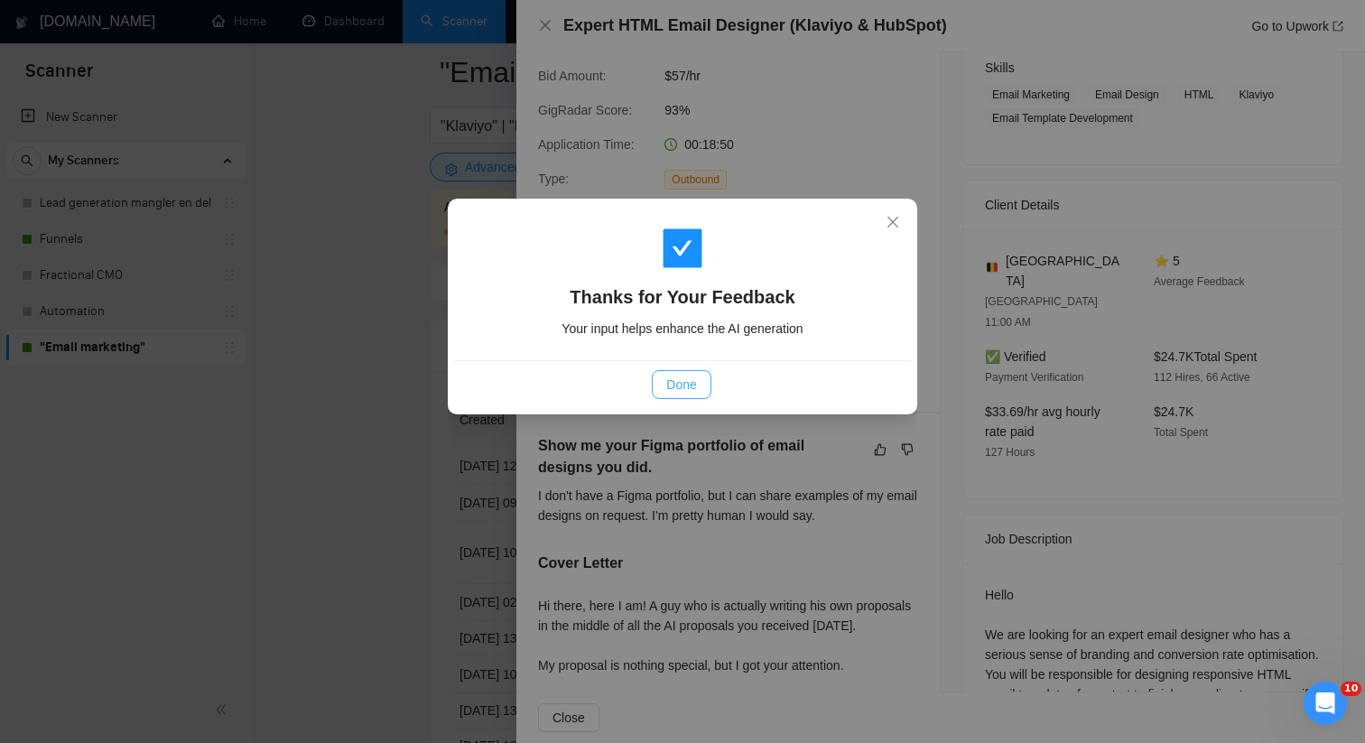
click at [668, 385] on span "Done" at bounding box center [681, 385] width 30 height 20
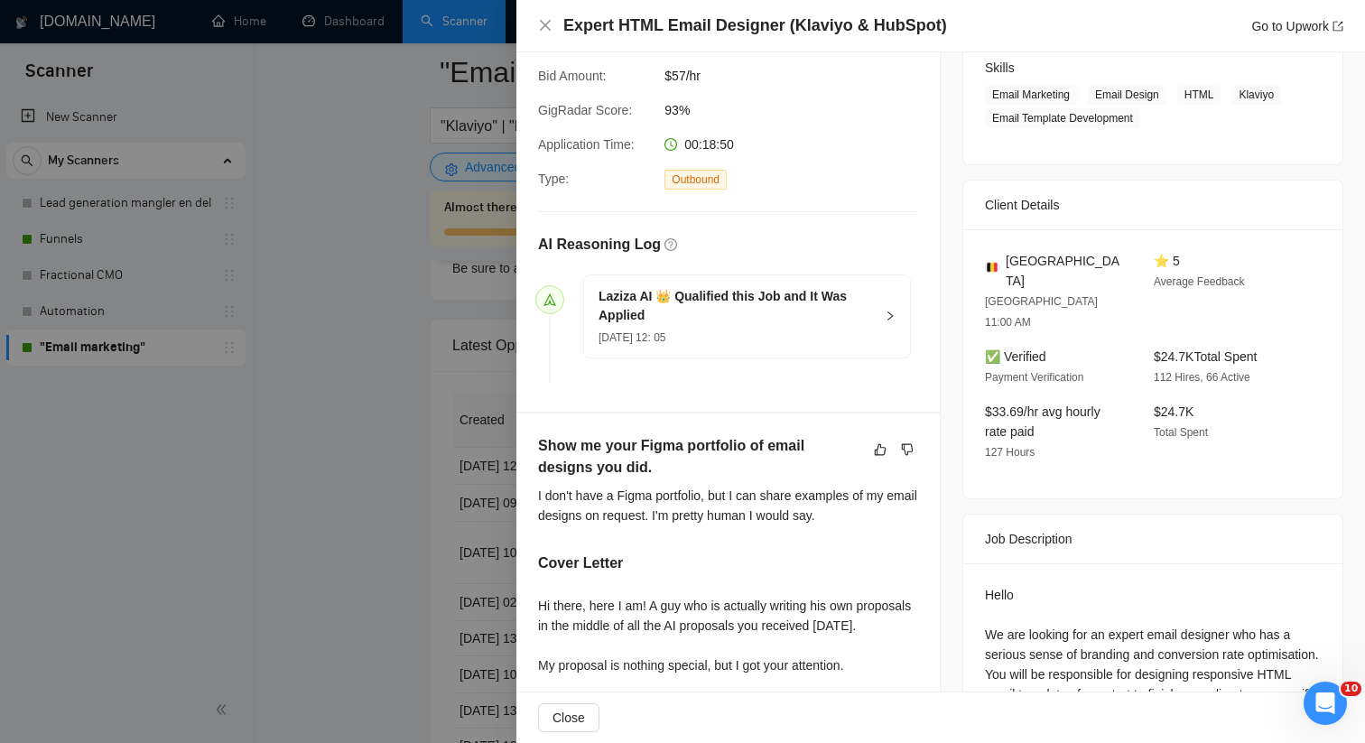
click at [376, 290] on div at bounding box center [682, 371] width 1365 height 743
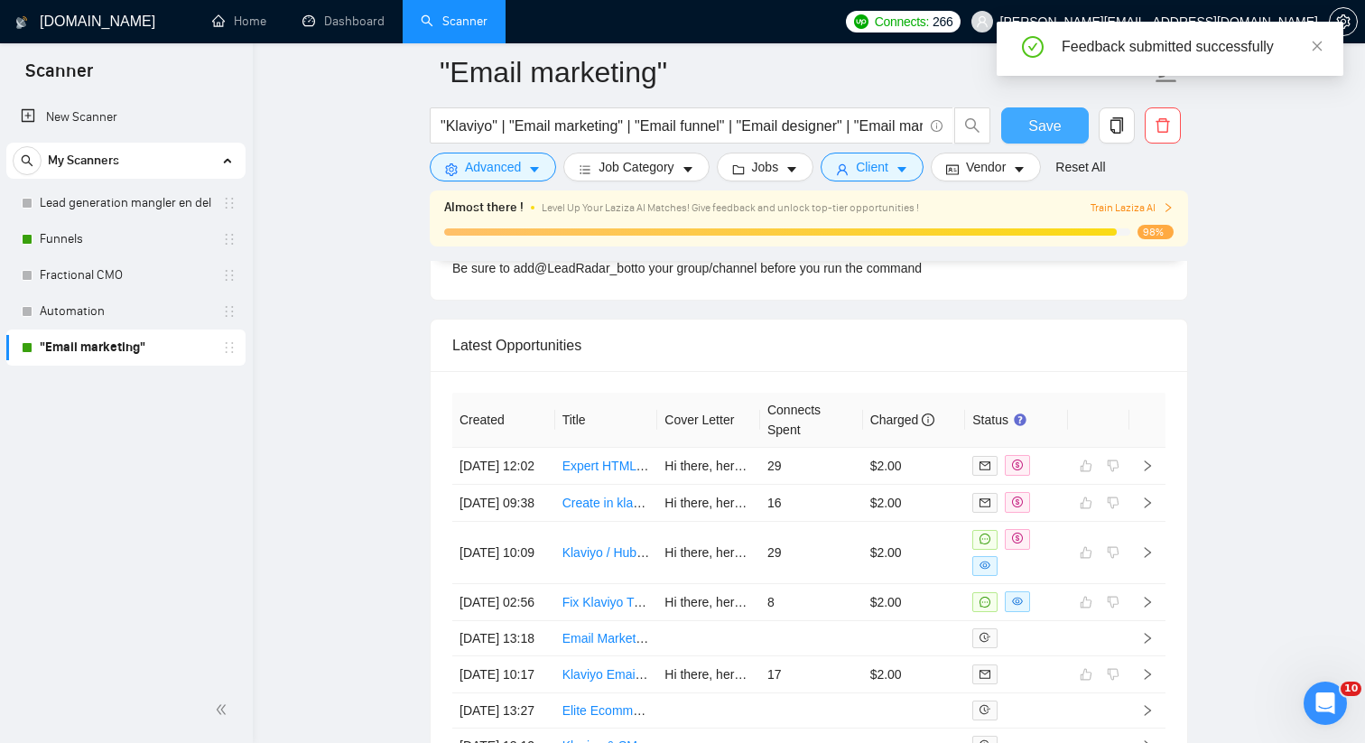
click at [1059, 125] on span "Save" at bounding box center [1044, 126] width 32 height 23
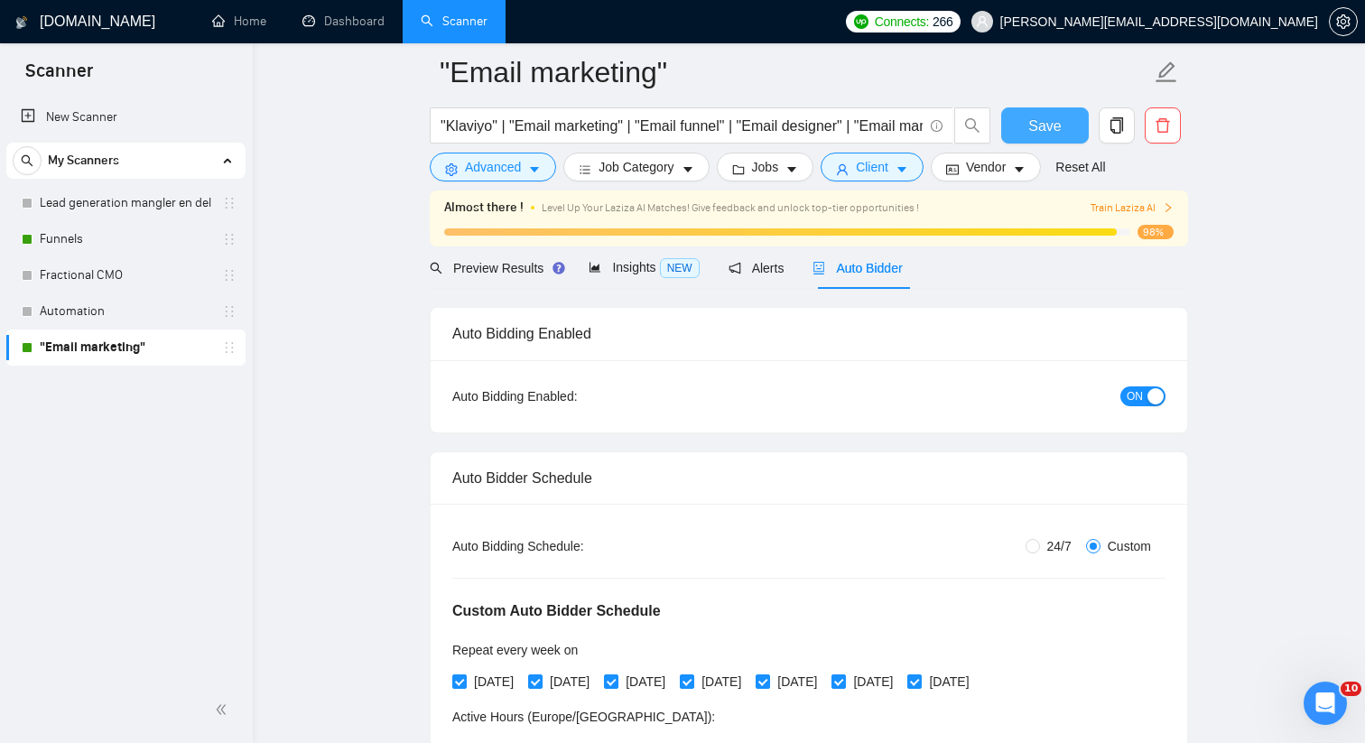
scroll to position [47, 0]
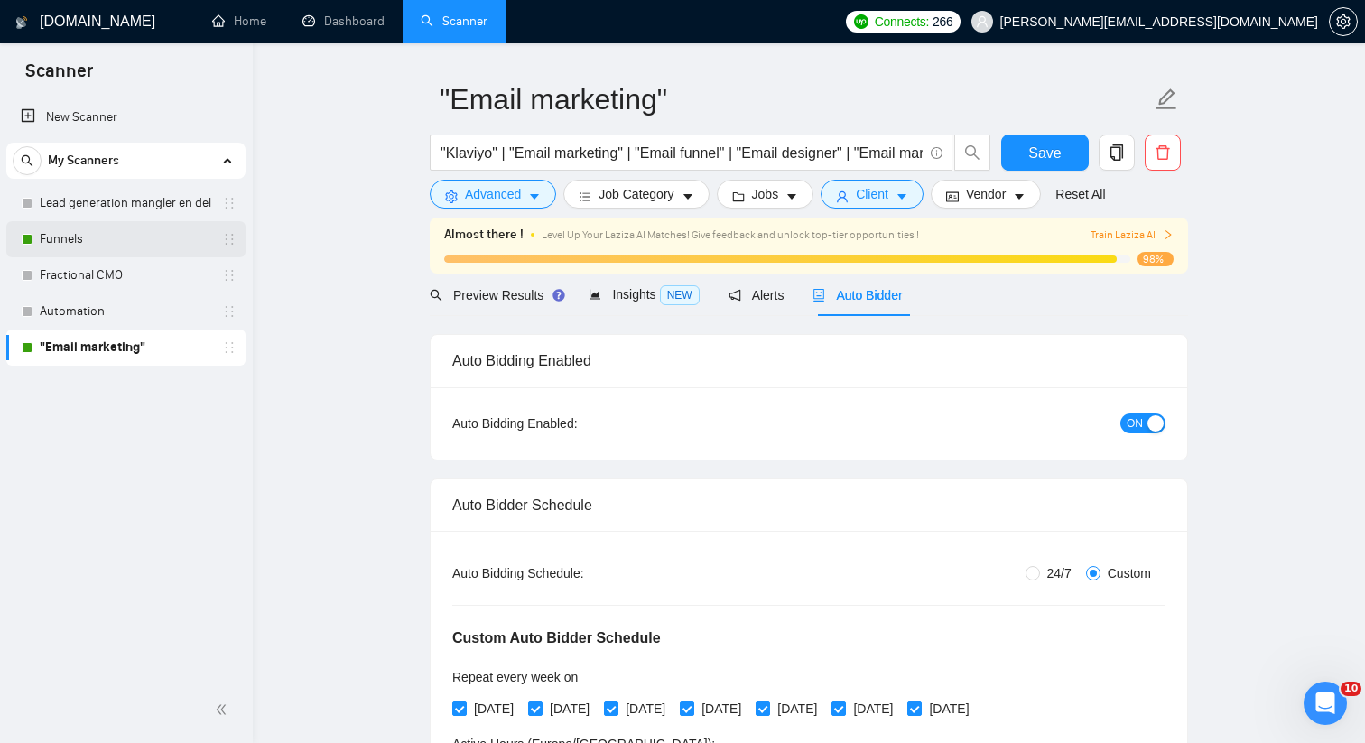
click at [42, 243] on link "Funnels" at bounding box center [126, 239] width 172 height 36
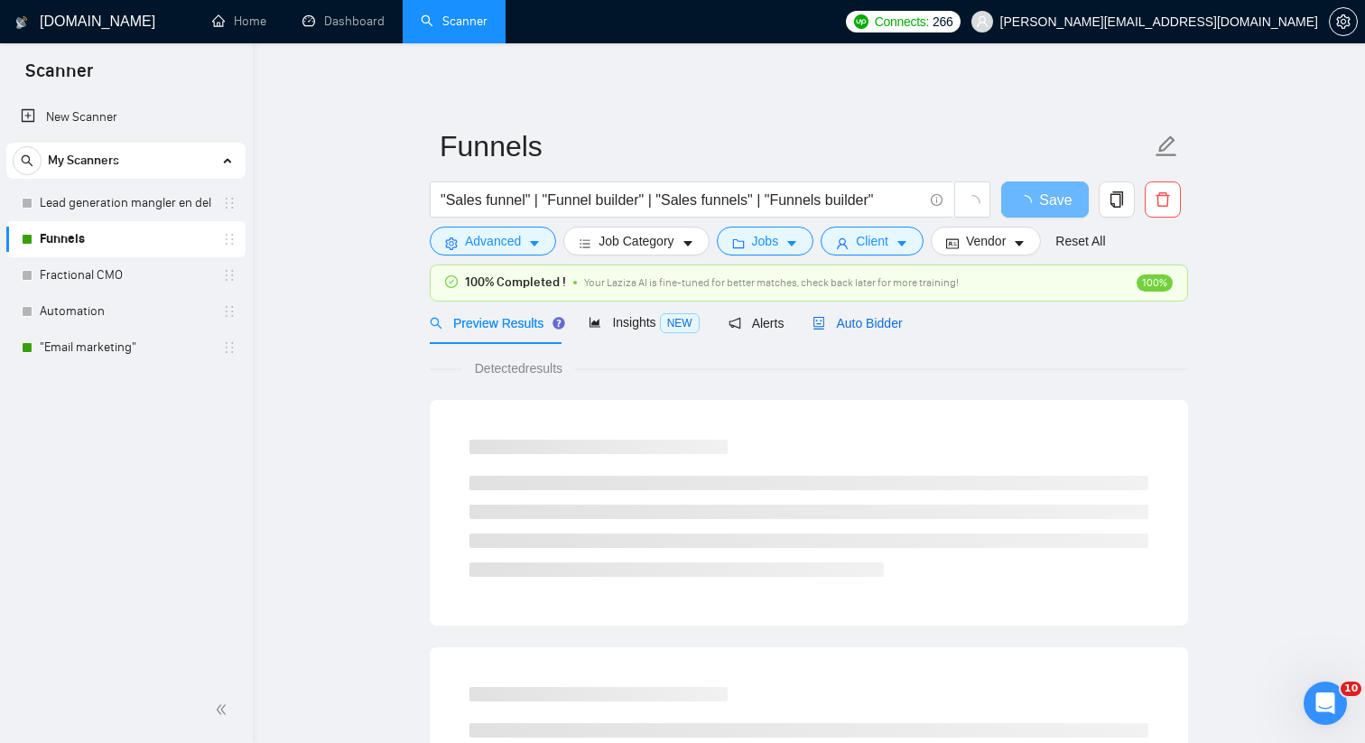
click at [876, 327] on span "Auto Bidder" at bounding box center [856, 323] width 89 height 14
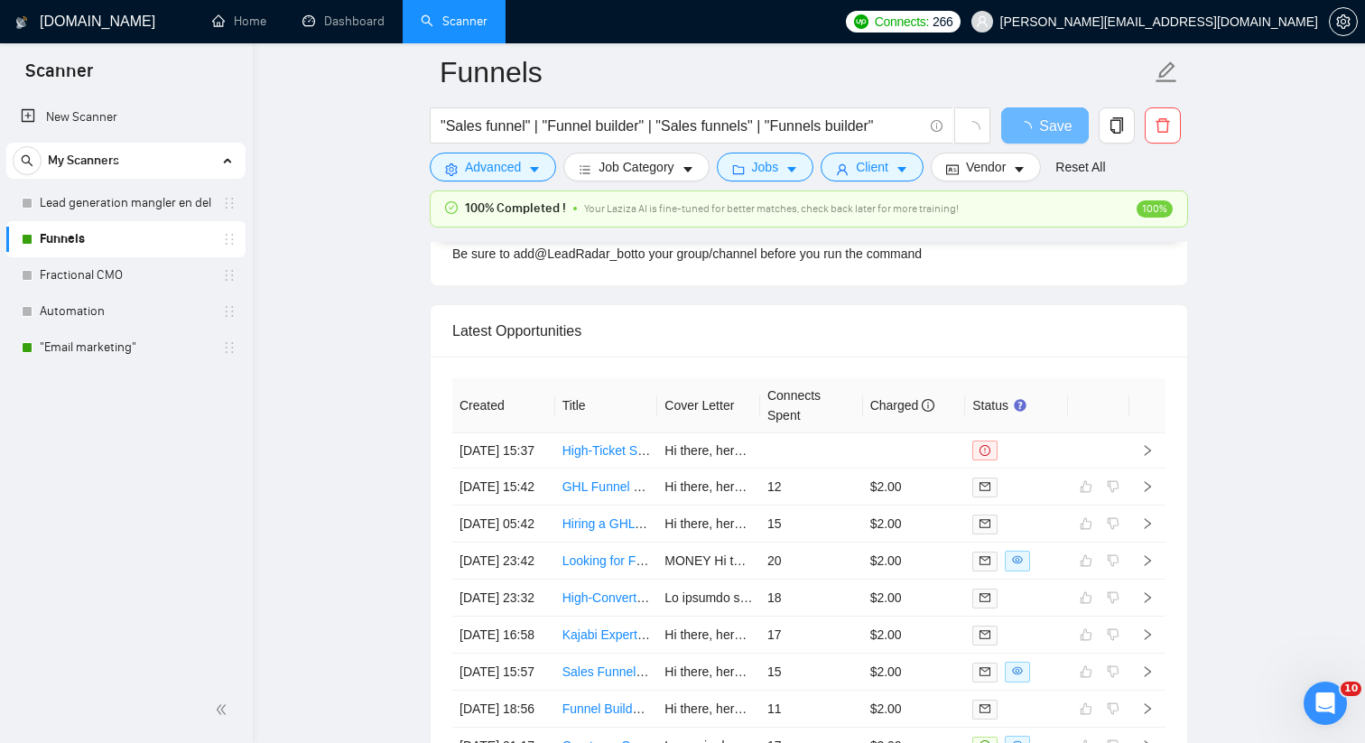
scroll to position [4576, 0]
click at [1052, 455] on div at bounding box center [1016, 450] width 88 height 20
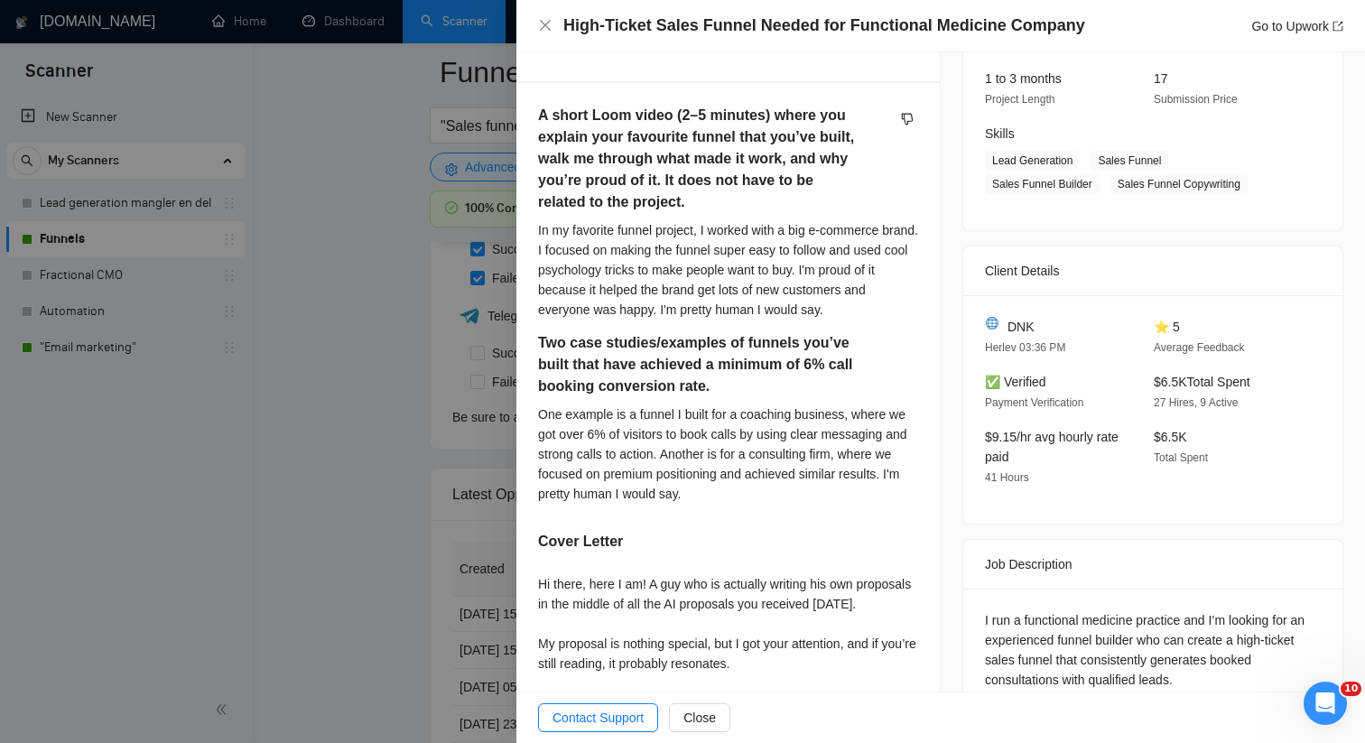
scroll to position [344, 0]
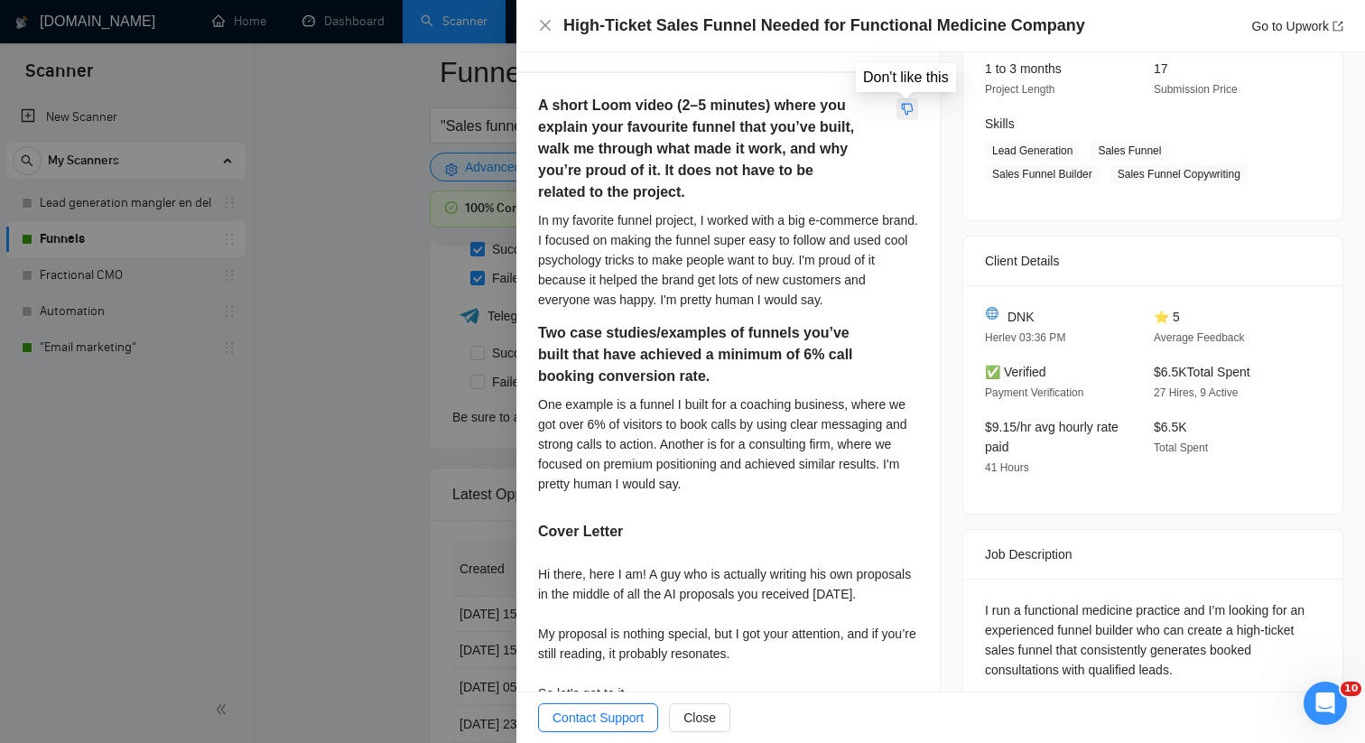
click at [904, 115] on icon "dislike" at bounding box center [907, 109] width 13 height 14
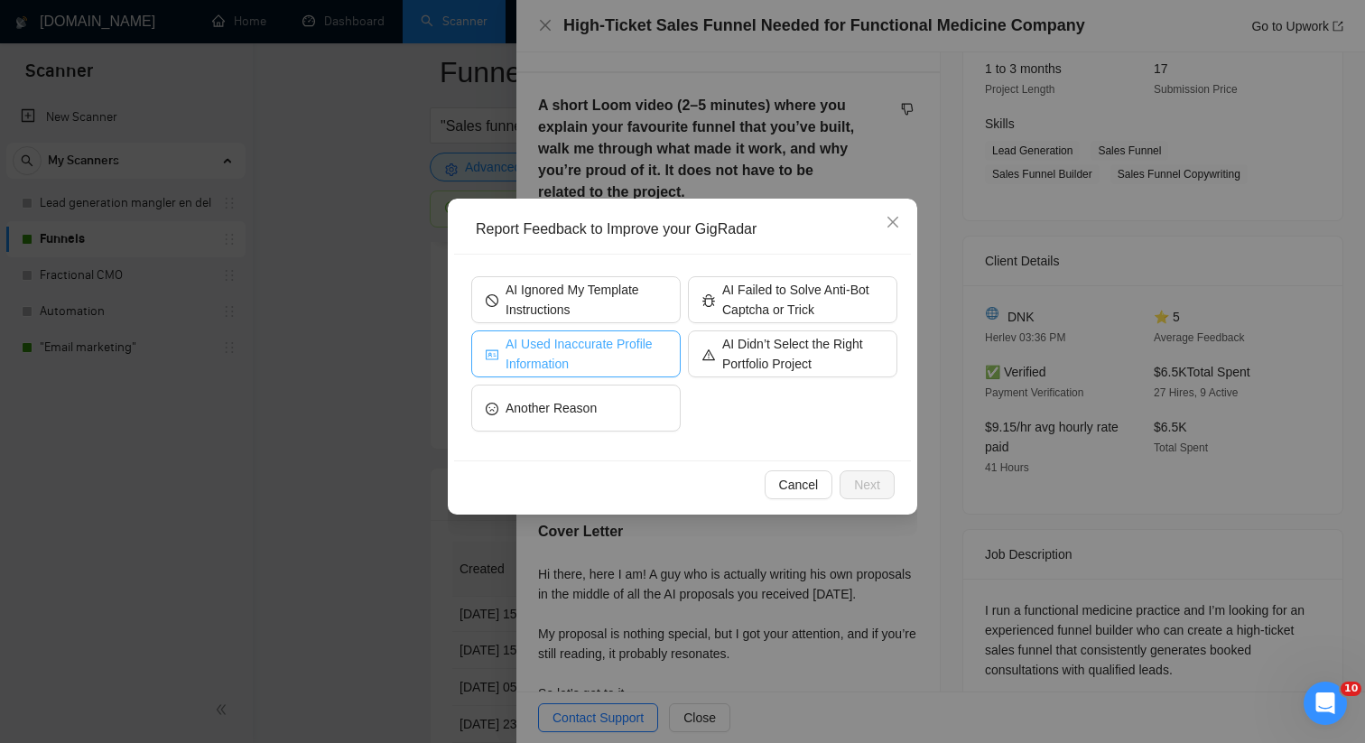
click at [643, 349] on span "AI Used Inaccurate Profile Information" at bounding box center [585, 354] width 161 height 40
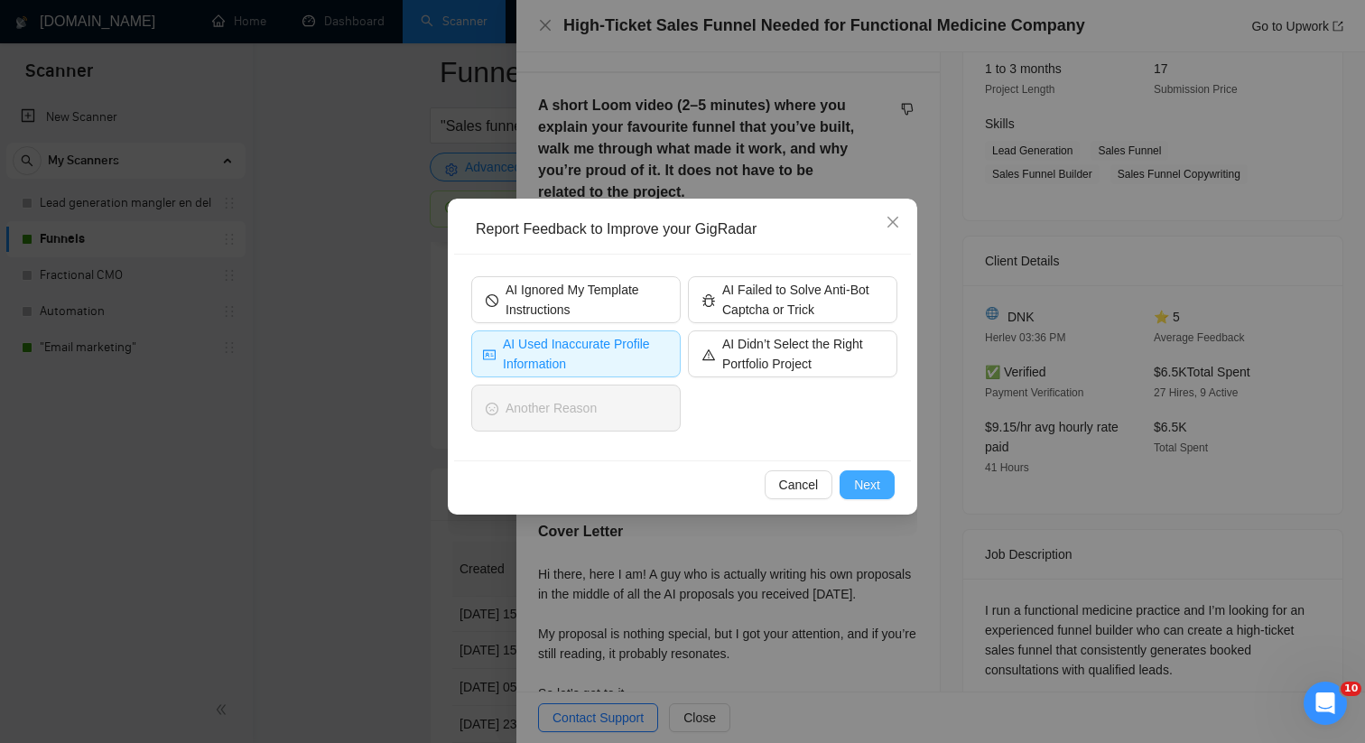
click at [854, 477] on span "Next" at bounding box center [867, 485] width 26 height 20
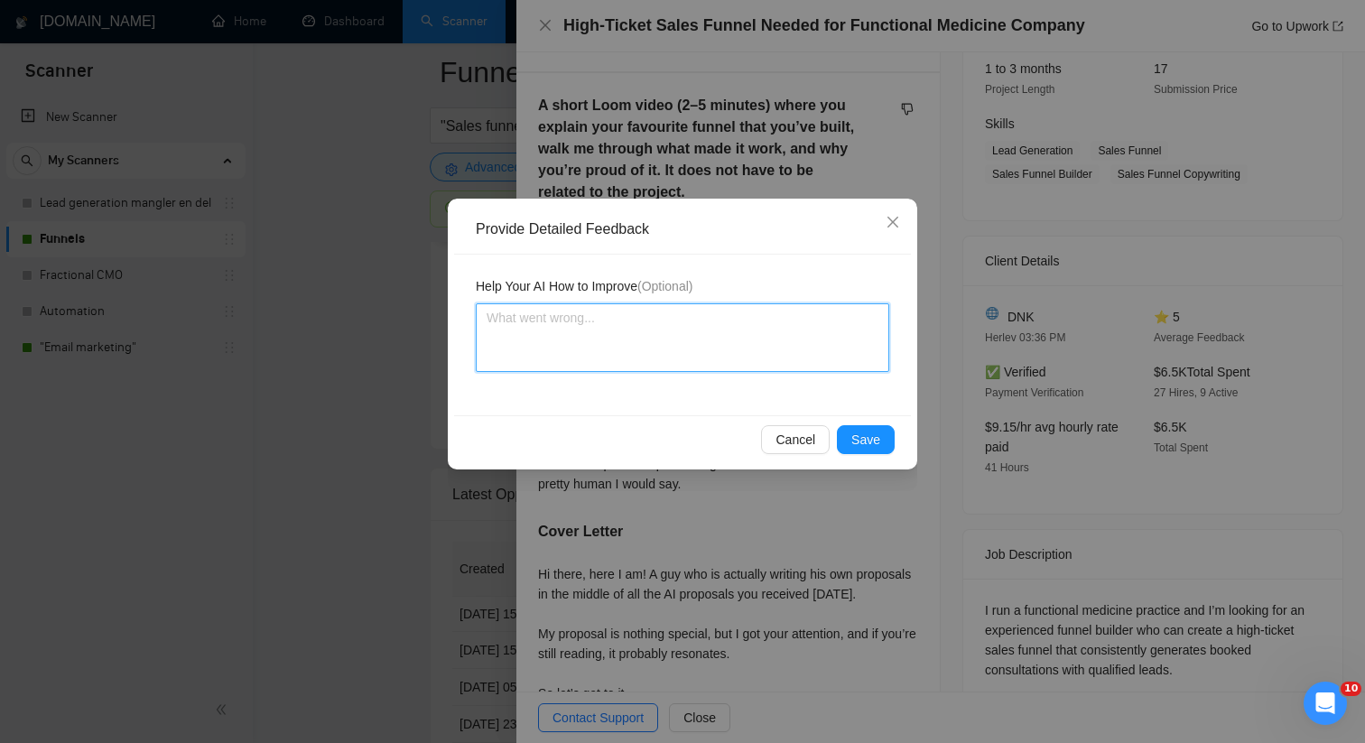
click at [666, 356] on textarea at bounding box center [682, 337] width 413 height 69
click at [661, 315] on textarea "The AI scanner failed to submit the proposal" at bounding box center [682, 337] width 413 height 69
click at [793, 327] on textarea "The AI scanner failed to write the proposal" at bounding box center [682, 337] width 413 height 69
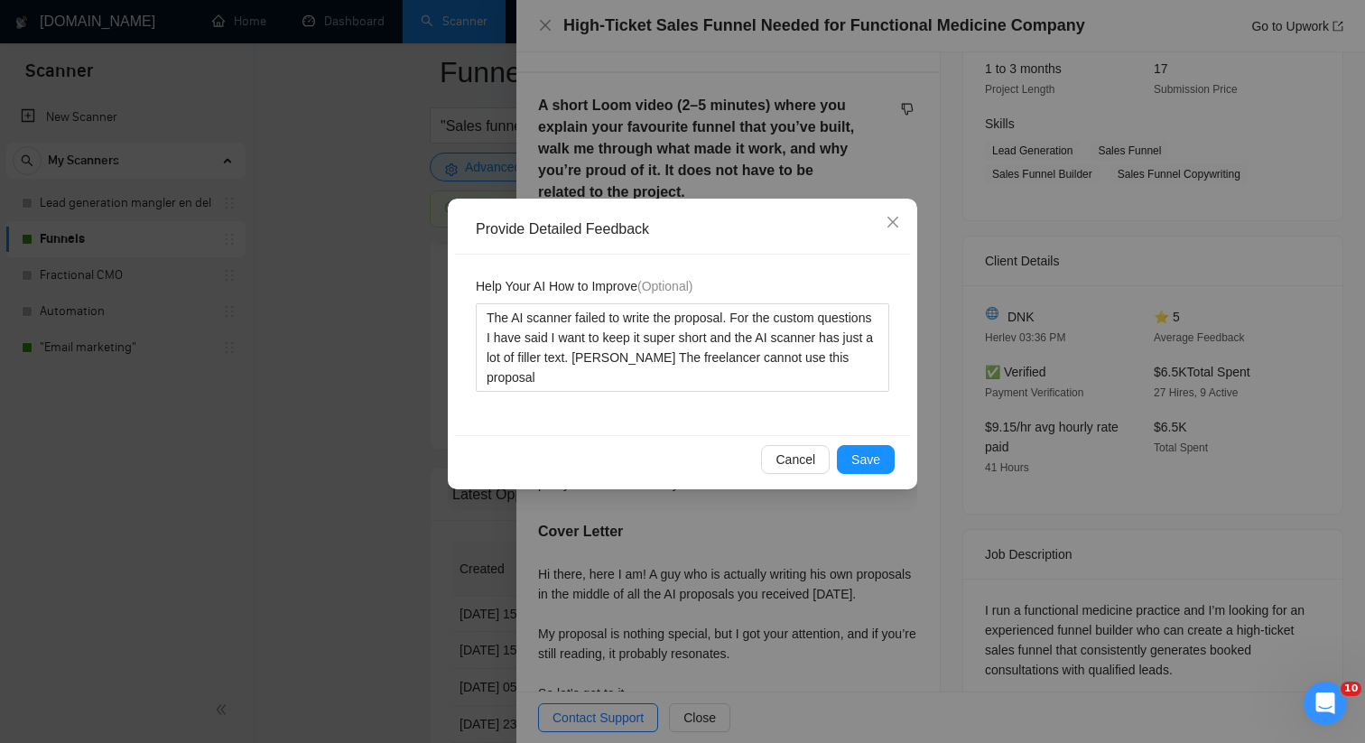
click at [858, 434] on div "Help Your AI How to Improve (Optional) The AI scanner failed to write the propo…" at bounding box center [682, 345] width 457 height 181
click at [860, 455] on span "Save" at bounding box center [865, 460] width 29 height 20
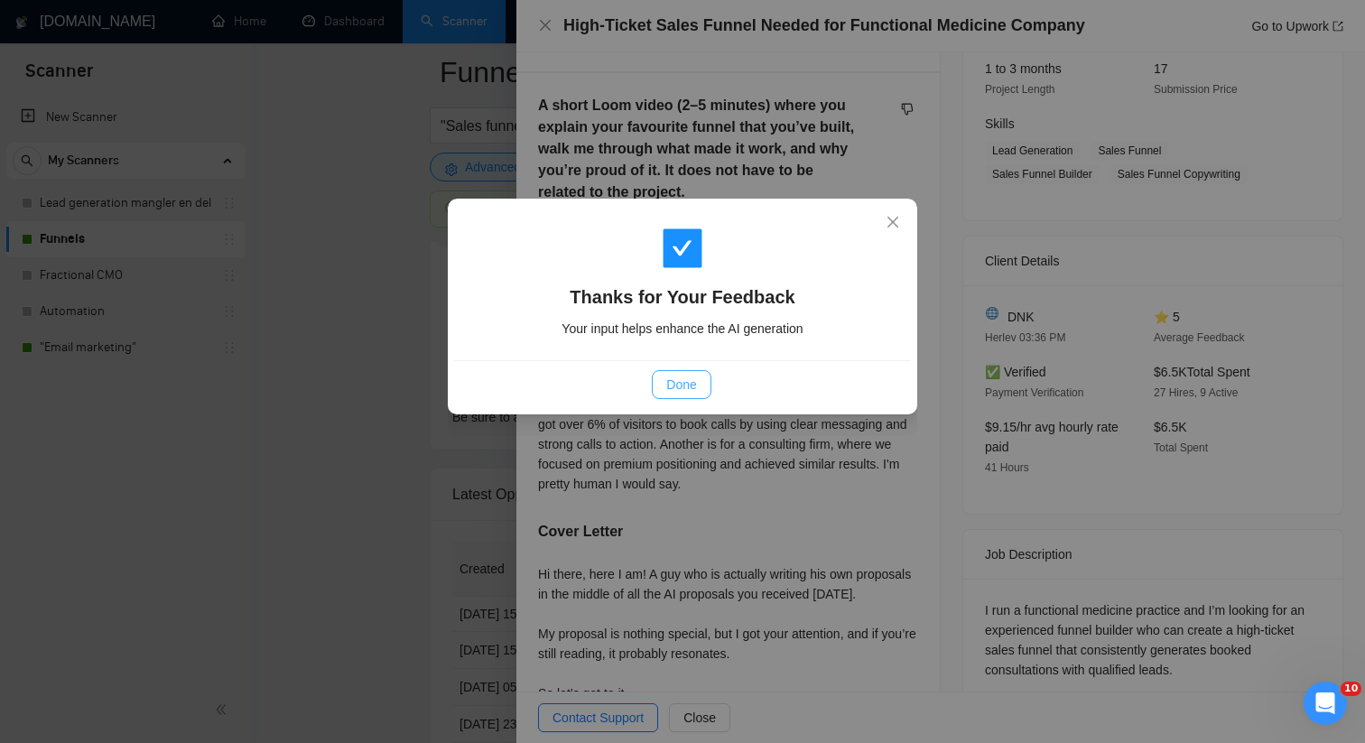
click at [703, 390] on button "Done" at bounding box center [681, 384] width 59 height 29
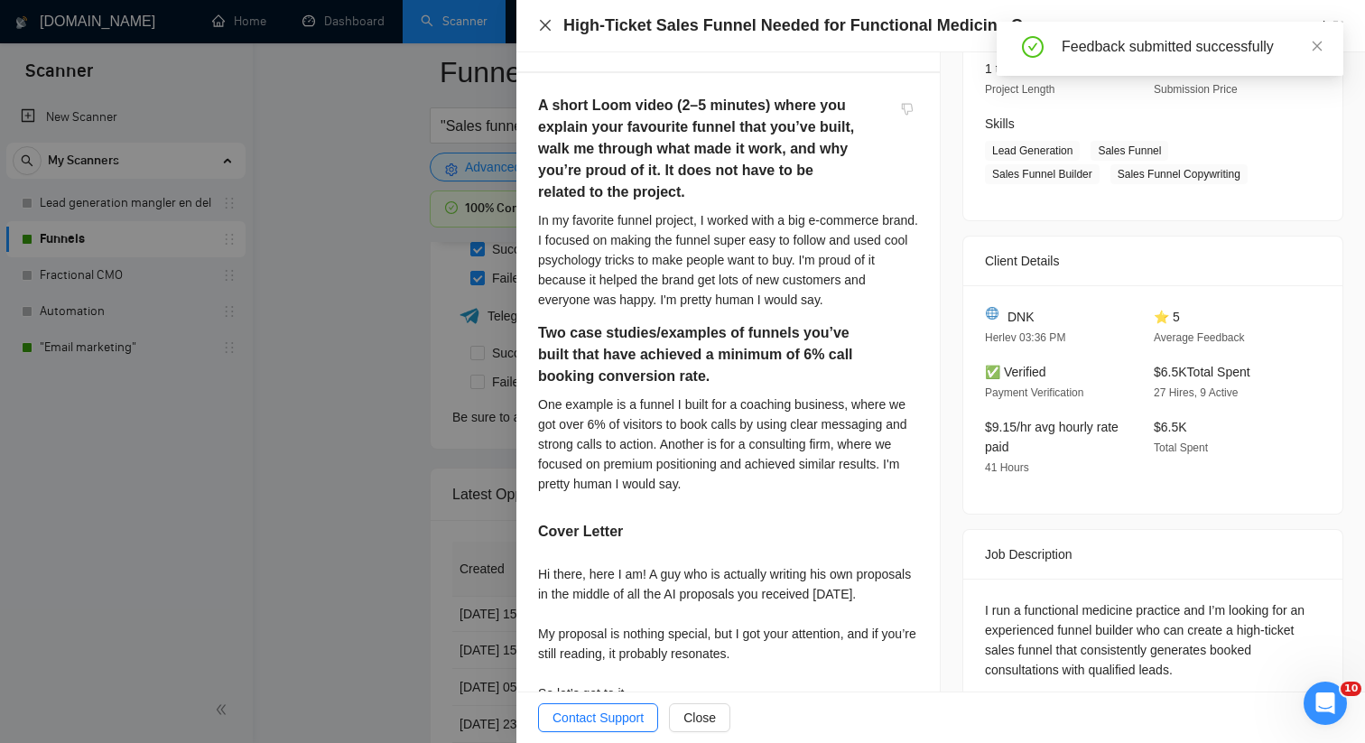
click at [542, 23] on icon "close" at bounding box center [545, 25] width 11 height 11
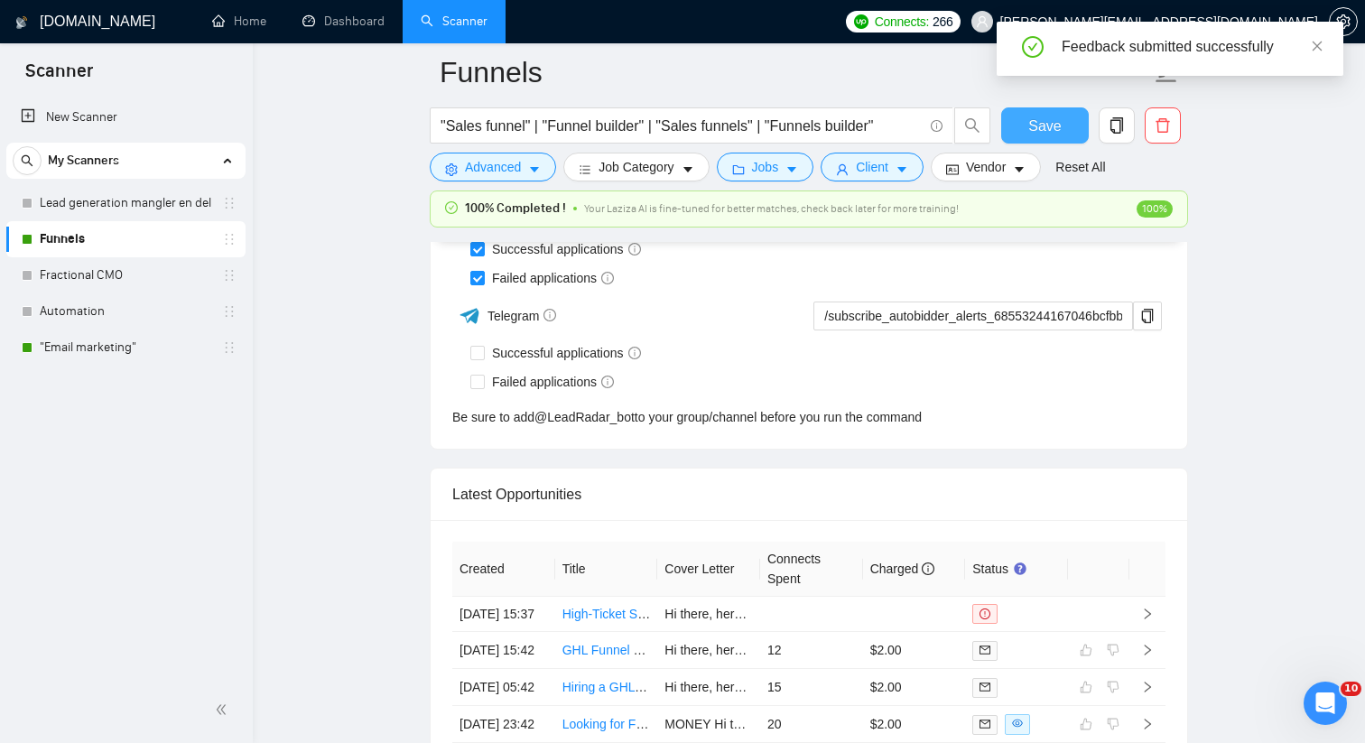
click at [1058, 127] on span "Save" at bounding box center [1044, 126] width 32 height 23
